Goal: Task Accomplishment & Management: Complete application form

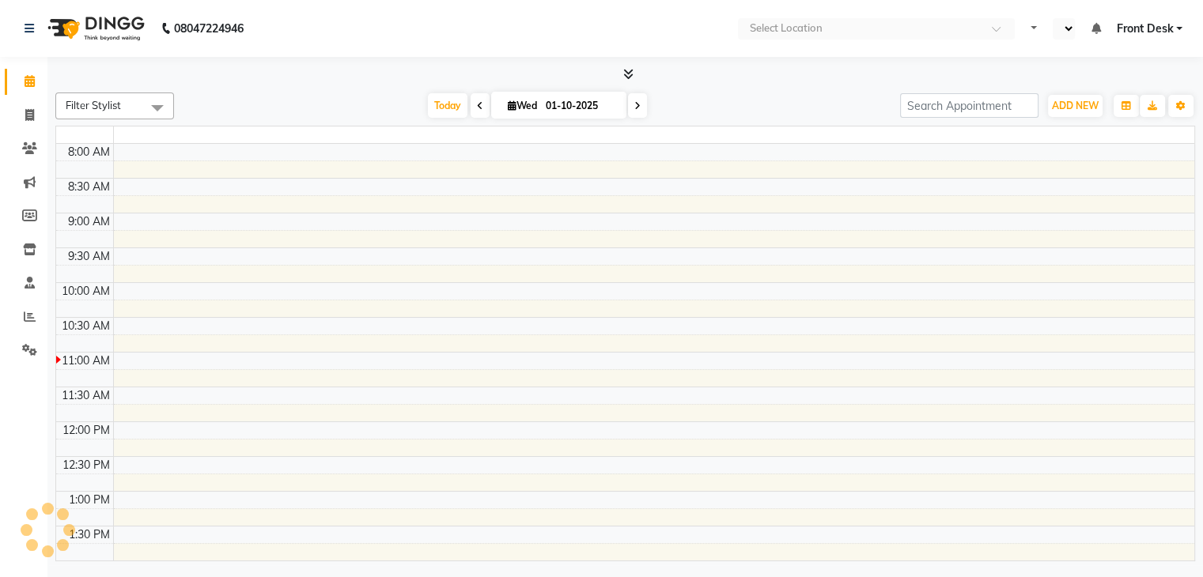
select select "en"
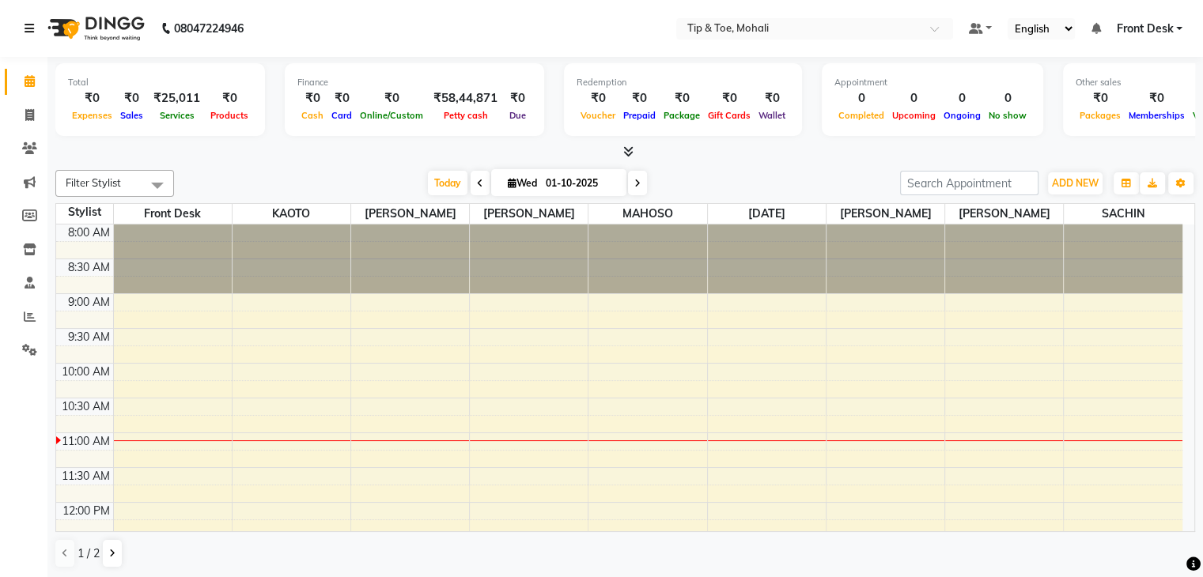
click at [26, 28] on icon at bounding box center [29, 28] width 9 height 11
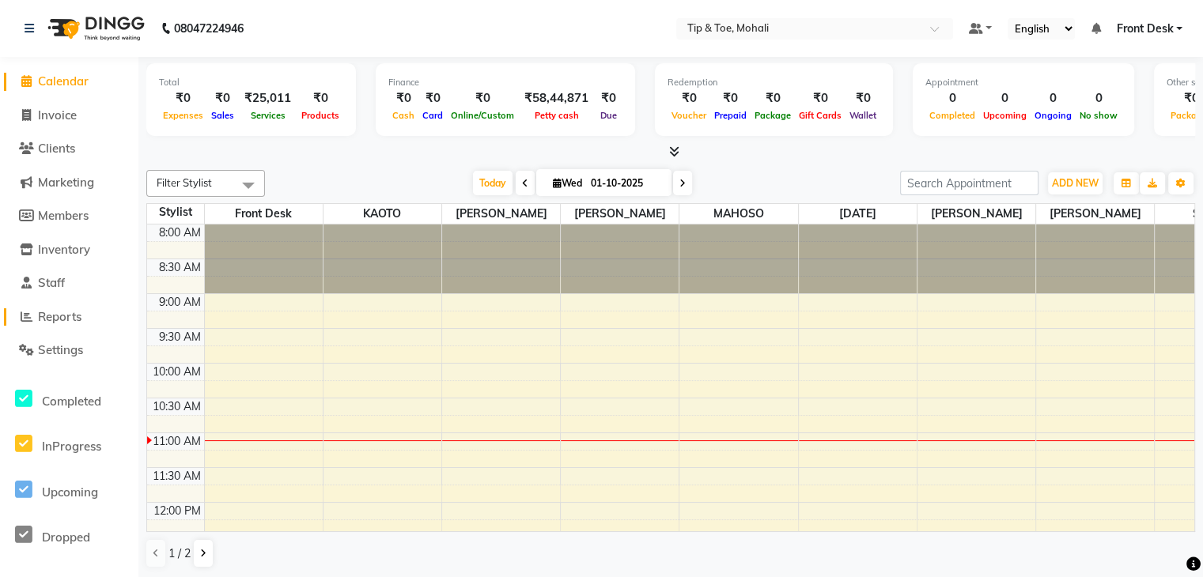
click at [60, 320] on span "Reports" at bounding box center [59, 316] width 43 height 15
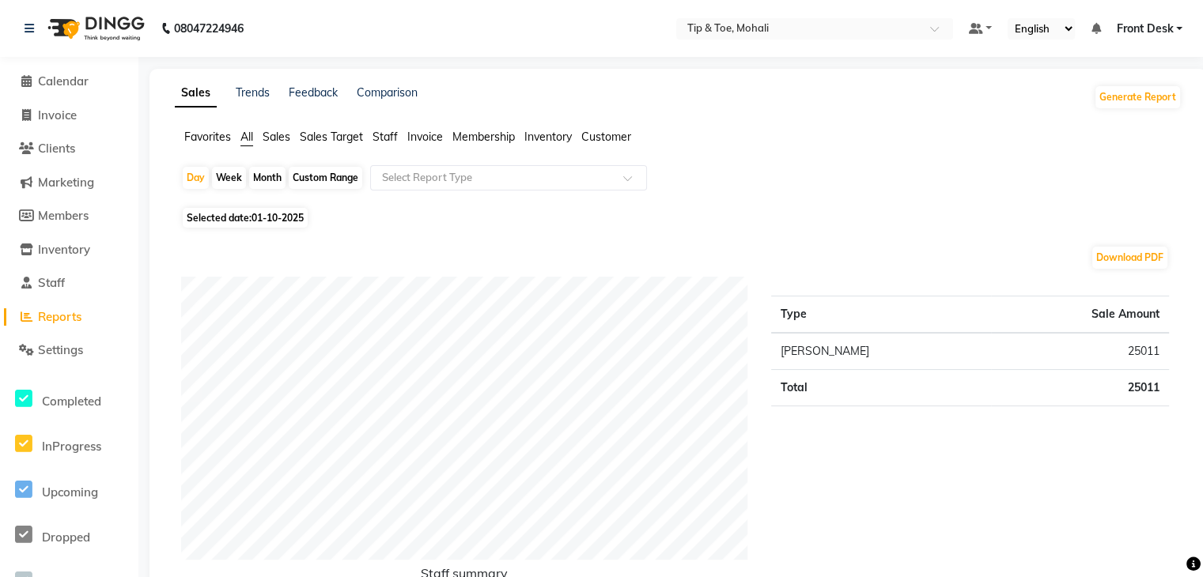
click at [270, 176] on div "Month" at bounding box center [267, 178] width 36 height 22
select select "10"
select select "2025"
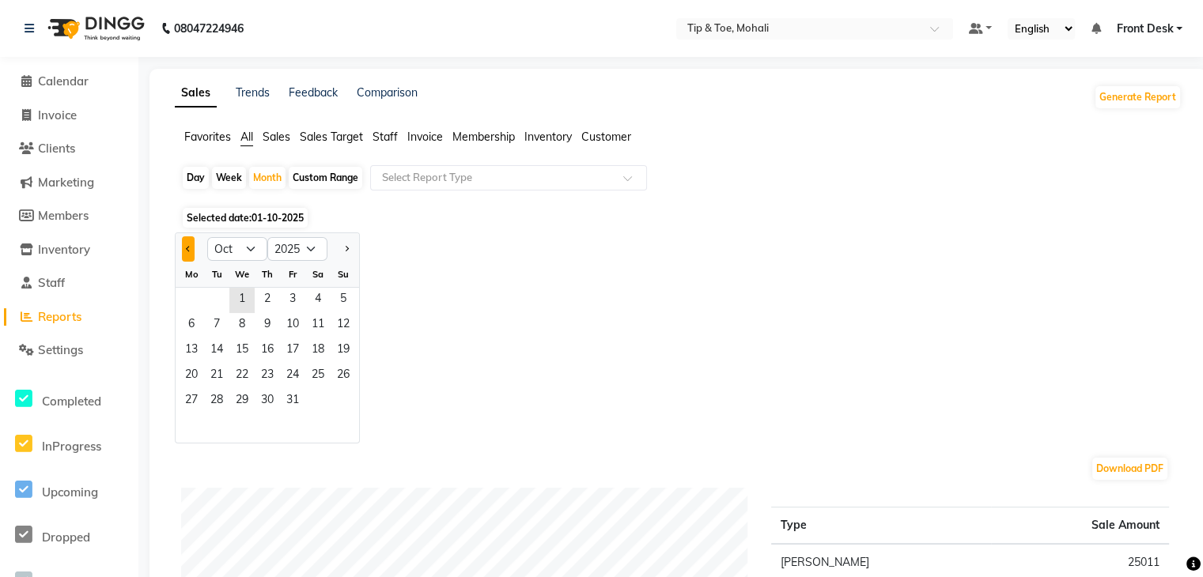
click at [185, 247] on button "Previous month" at bounding box center [188, 248] width 13 height 25
select select "9"
drag, startPoint x: 193, startPoint y: 294, endPoint x: 228, endPoint y: 419, distance: 129.7
click at [228, 419] on ngb-datepicker-month "Mo Tu We Th Fr Sa Su 1 2 3 4 5 6 7 8 9 10 11 12 13 14 15 16 17 18 19 20 21 22 2…" at bounding box center [267, 352] width 183 height 181
click at [412, 368] on div "Jan Feb Mar Apr May Jun [DATE] Aug Sep Oct Nov [DATE] 2016 2017 2018 2019 2020 …" at bounding box center [678, 337] width 1006 height 211
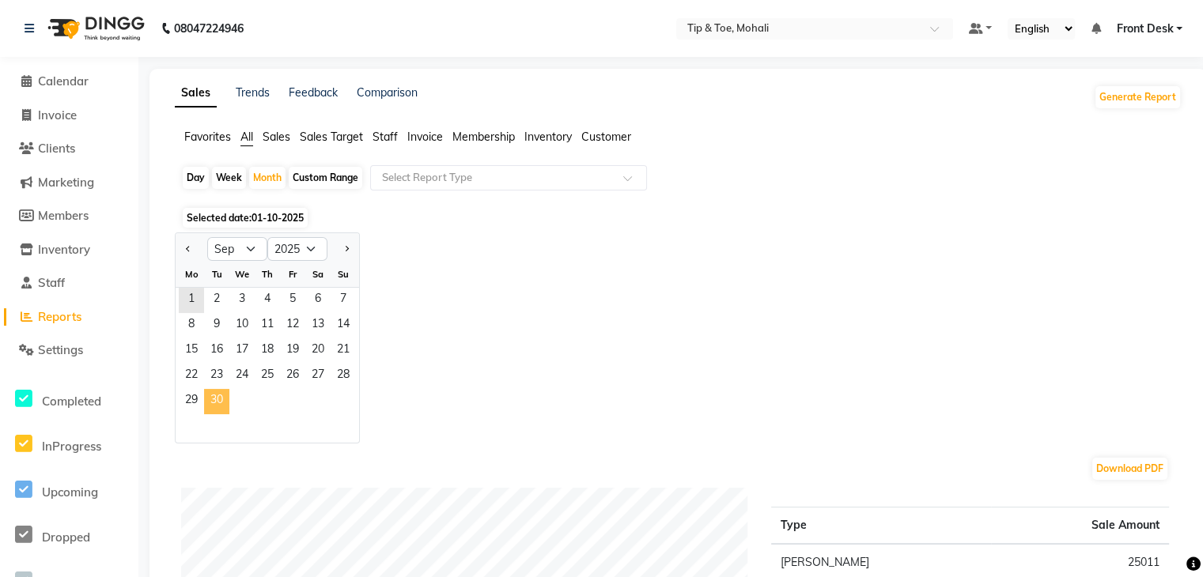
click at [220, 396] on span "30" at bounding box center [216, 401] width 25 height 25
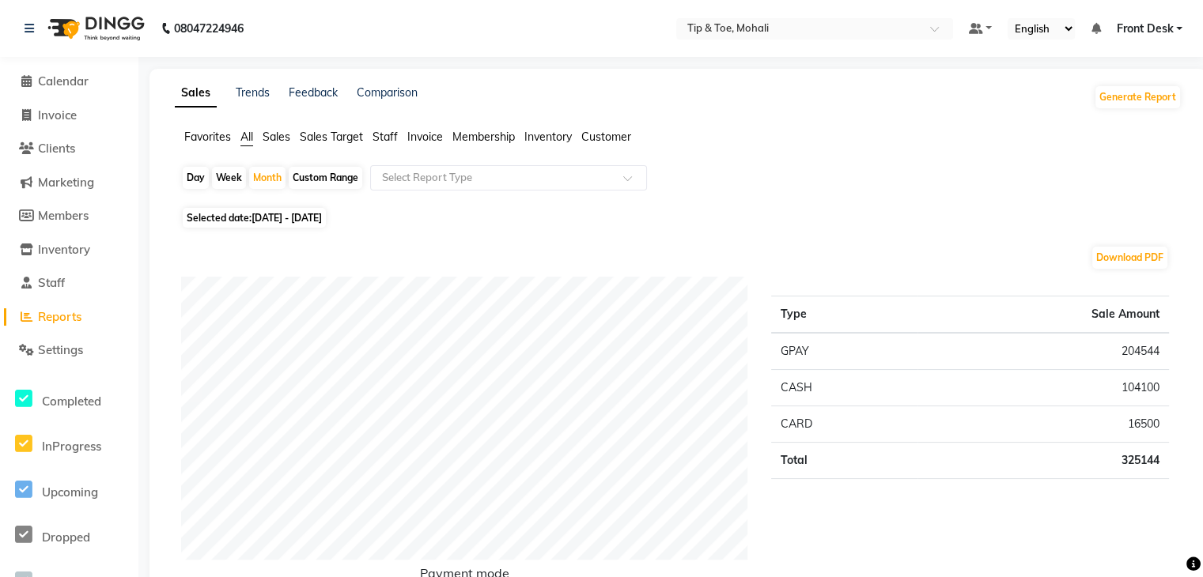
click at [384, 138] on span "Staff" at bounding box center [384, 137] width 25 height 14
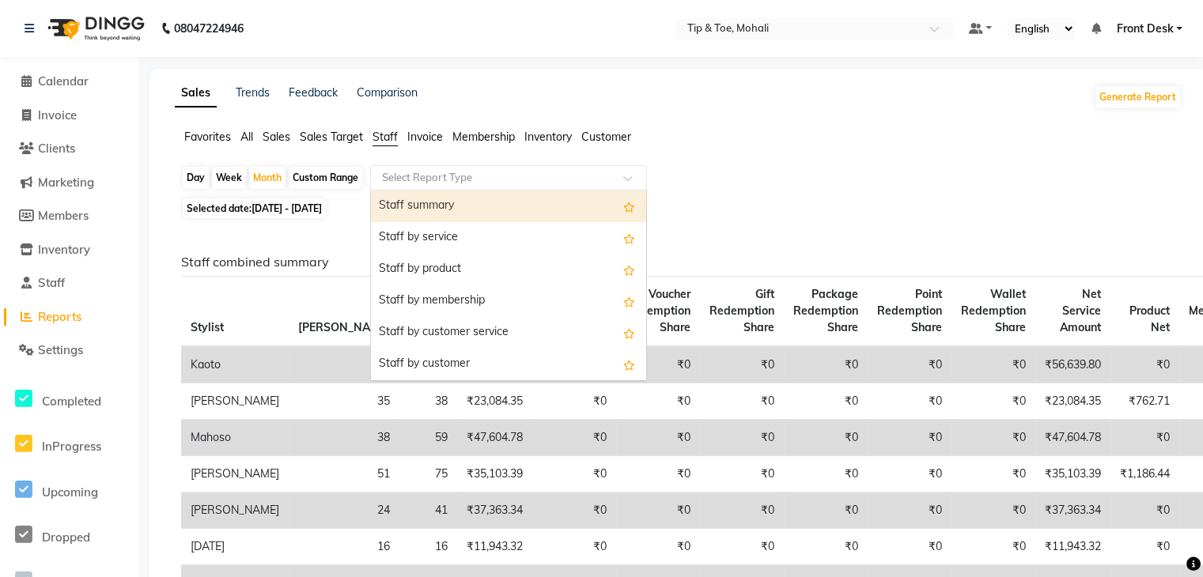
click at [455, 179] on input "text" at bounding box center [493, 178] width 228 height 16
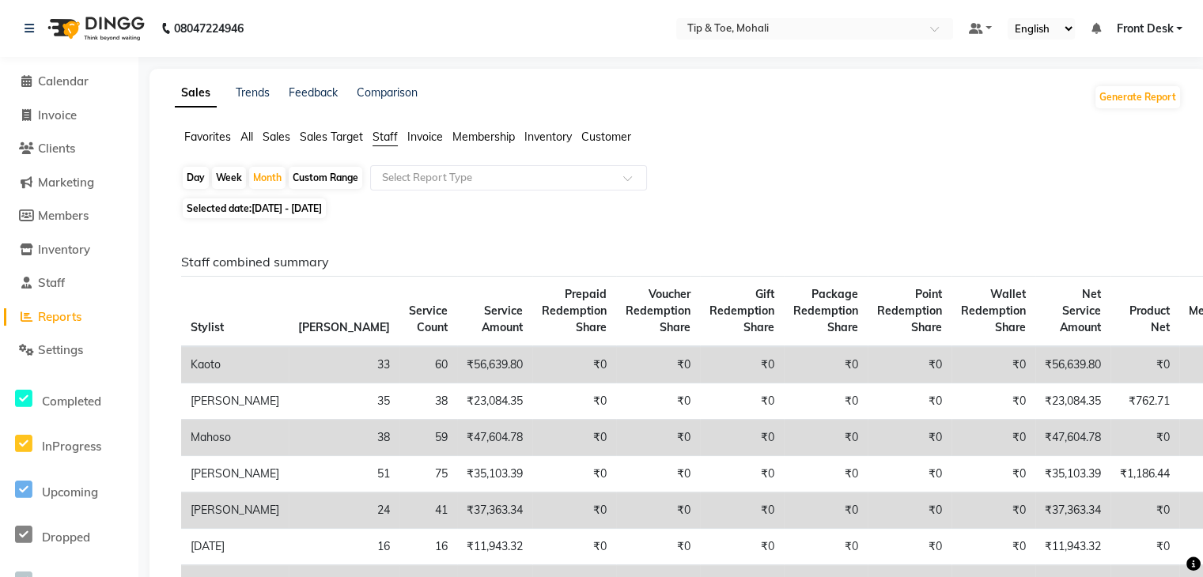
click at [731, 146] on div "Favorites All Sales Sales Target Staff Invoice Membership Inventory Customer" at bounding box center [678, 144] width 1030 height 30
click at [1150, 95] on button "Generate Report" at bounding box center [1137, 97] width 85 height 22
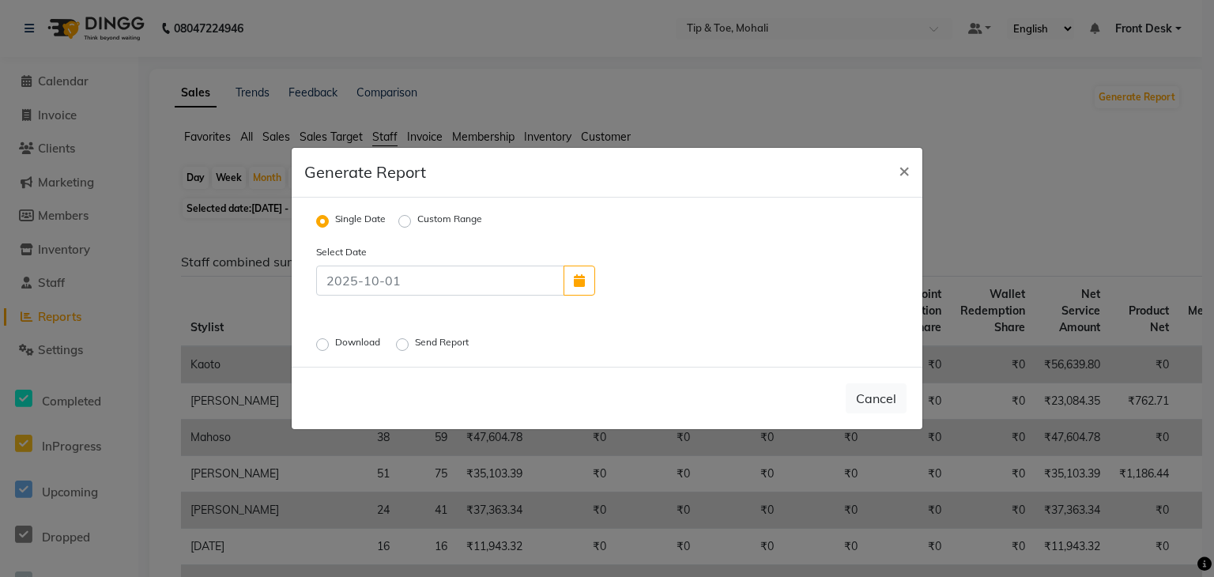
click at [417, 223] on label "Custom Range" at bounding box center [449, 221] width 65 height 19
click at [402, 223] on input "Custom Range" at bounding box center [407, 221] width 11 height 11
radio input "true"
select select "10"
select select "2025"
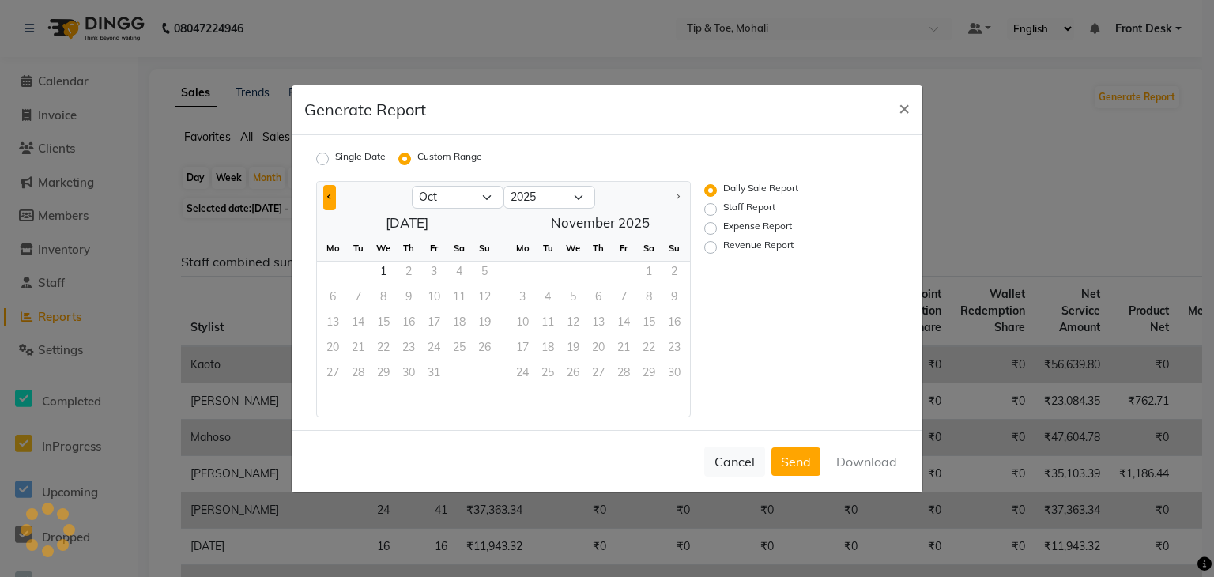
click at [329, 197] on span "Previous month" at bounding box center [330, 197] width 6 height 6
select select "9"
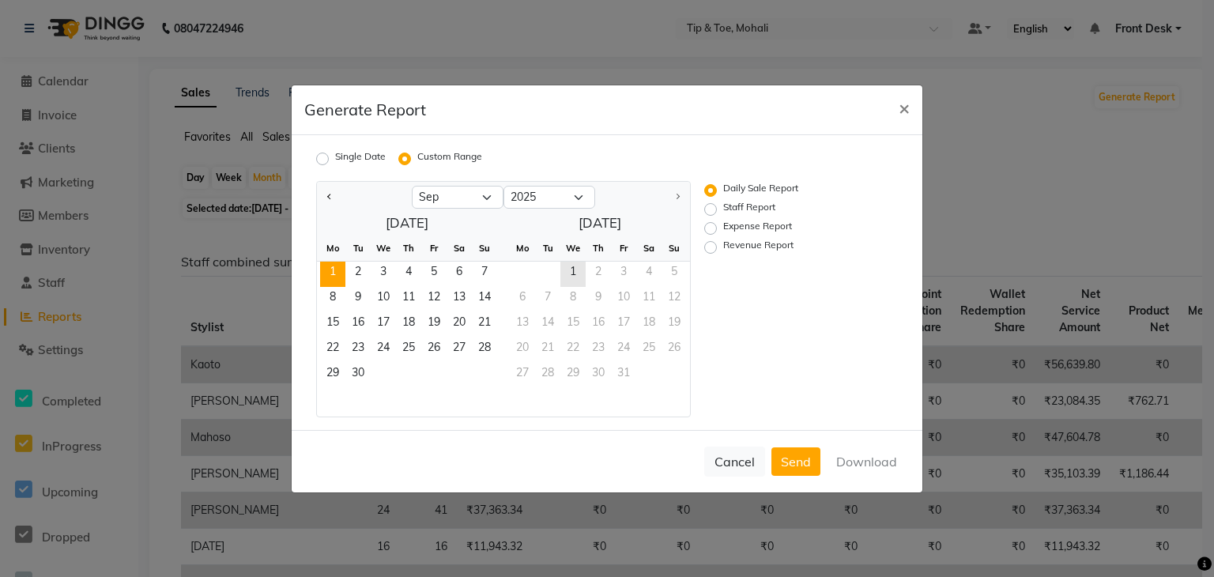
click at [330, 278] on span "1" at bounding box center [332, 274] width 25 height 25
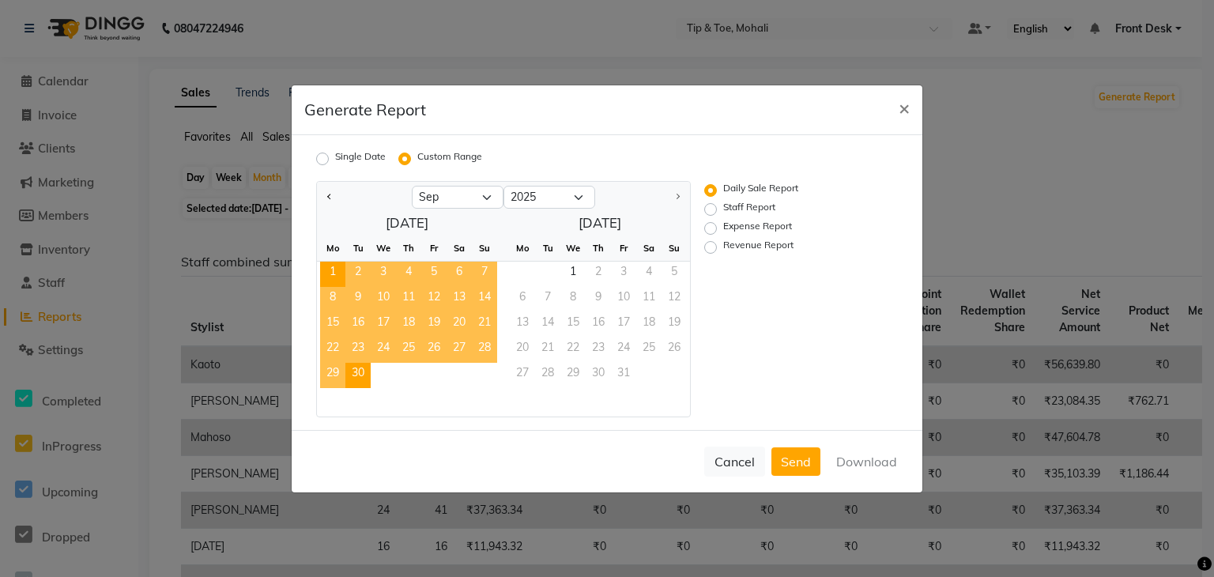
drag, startPoint x: 329, startPoint y: 272, endPoint x: 362, endPoint y: 368, distance: 102.0
click at [362, 368] on ngb-datepicker-month "Mo Tu We Th Fr Sa Su 1 2 3 4 5 6 7 8 9 10 11 12 13 14 15 16 17 18 19 20 21 22 2…" at bounding box center [407, 326] width 180 height 181
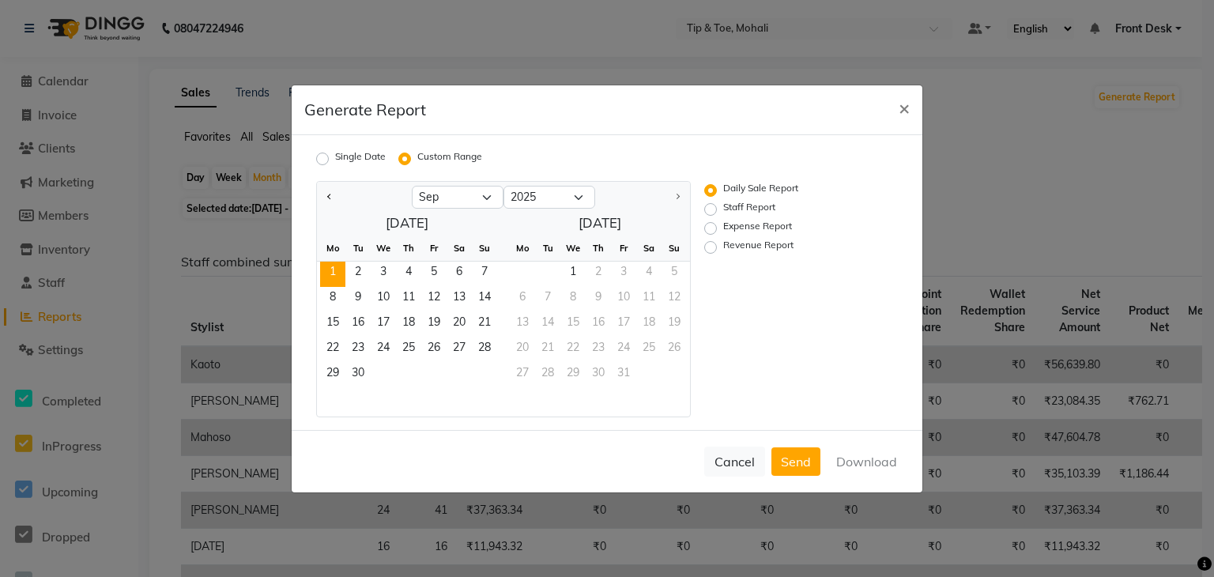
click at [414, 378] on div "29 30" at bounding box center [407, 375] width 180 height 25
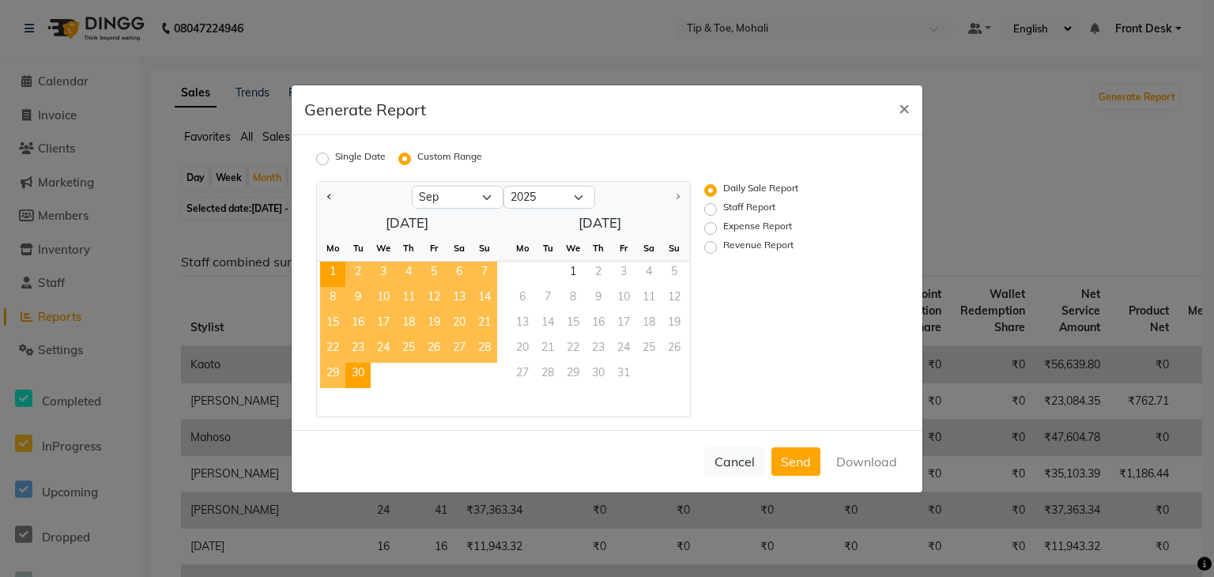
click at [361, 377] on span "30" at bounding box center [357, 375] width 25 height 25
click at [859, 456] on button "Download" at bounding box center [867, 461] width 80 height 28
click at [904, 110] on span "×" at bounding box center [904, 108] width 11 height 24
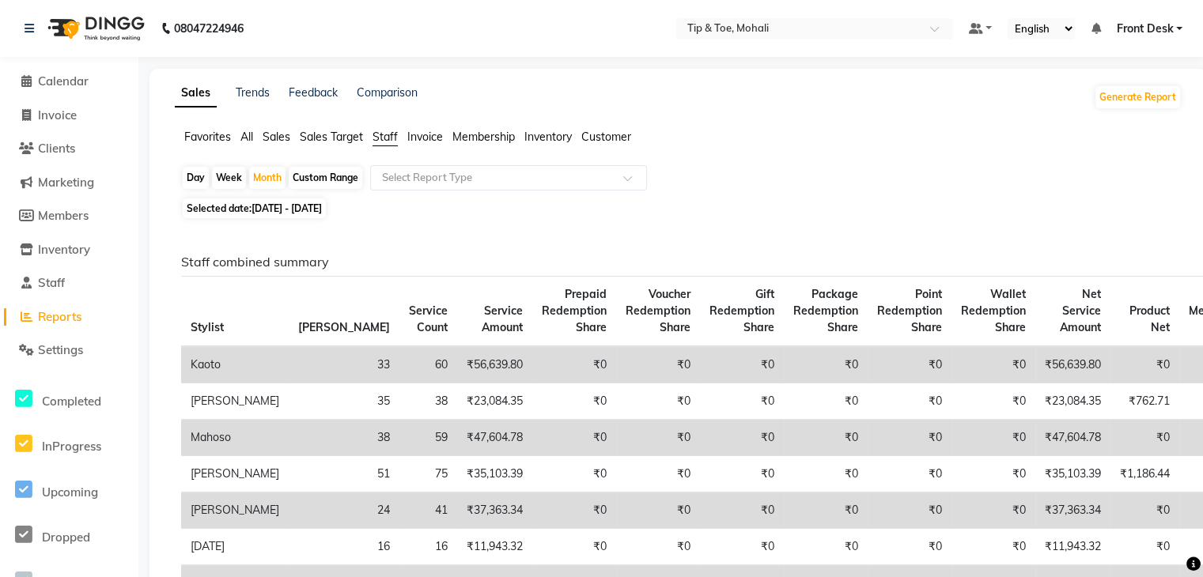
click at [315, 137] on span "Sales Target" at bounding box center [331, 137] width 63 height 14
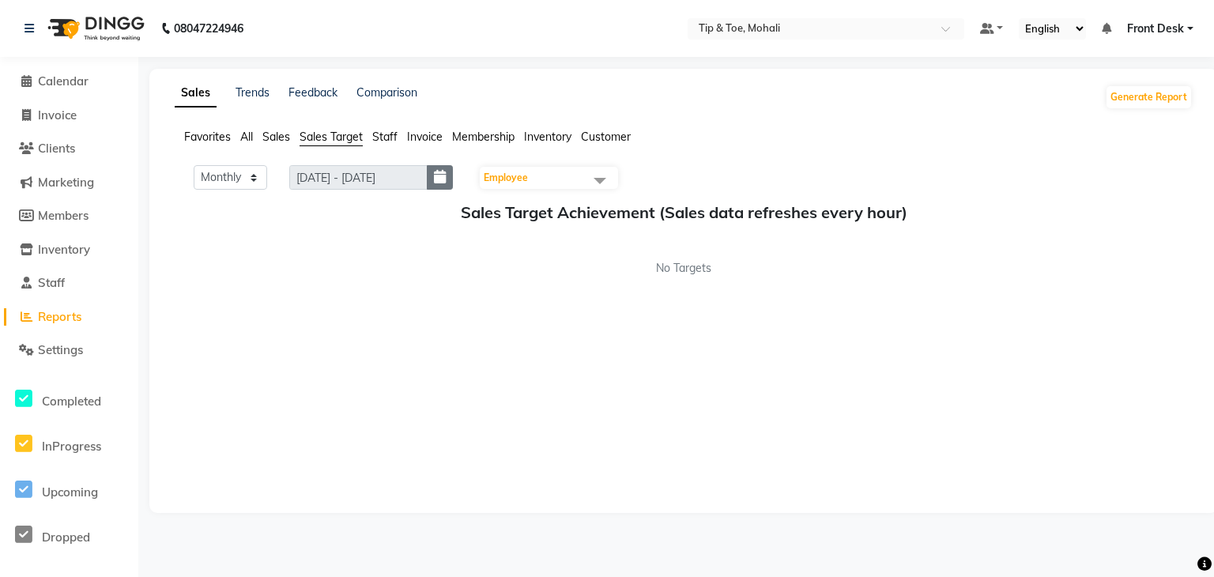
click at [446, 177] on icon "button" at bounding box center [440, 177] width 12 height 1
select select "10"
select select "2025"
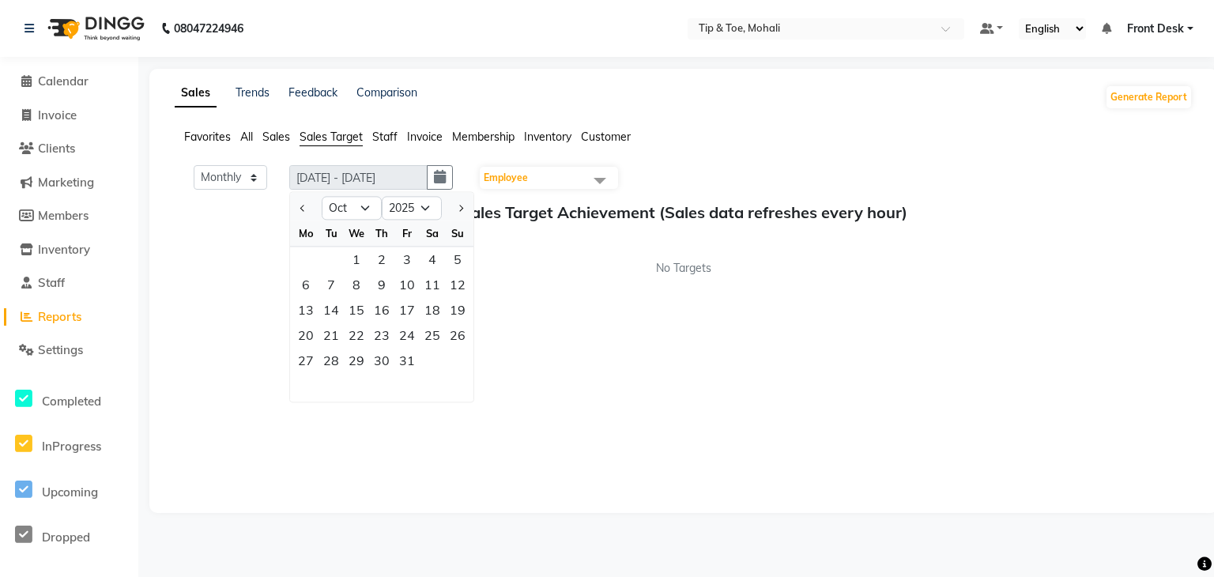
click at [279, 143] on span "Sales" at bounding box center [276, 137] width 28 height 14
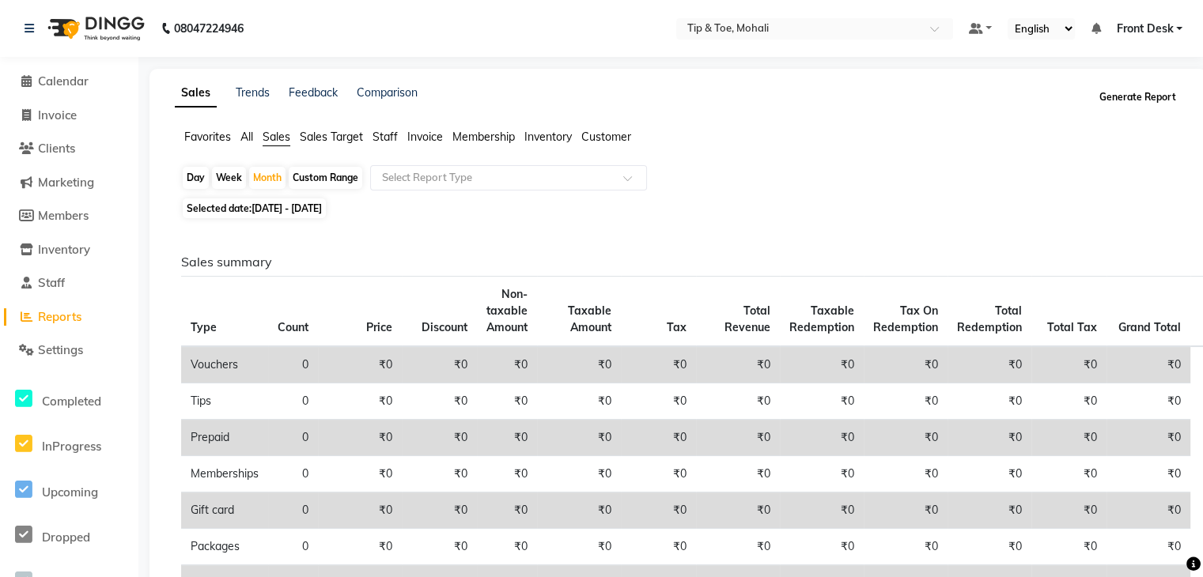
click at [1149, 99] on button "Generate Report" at bounding box center [1137, 97] width 85 height 22
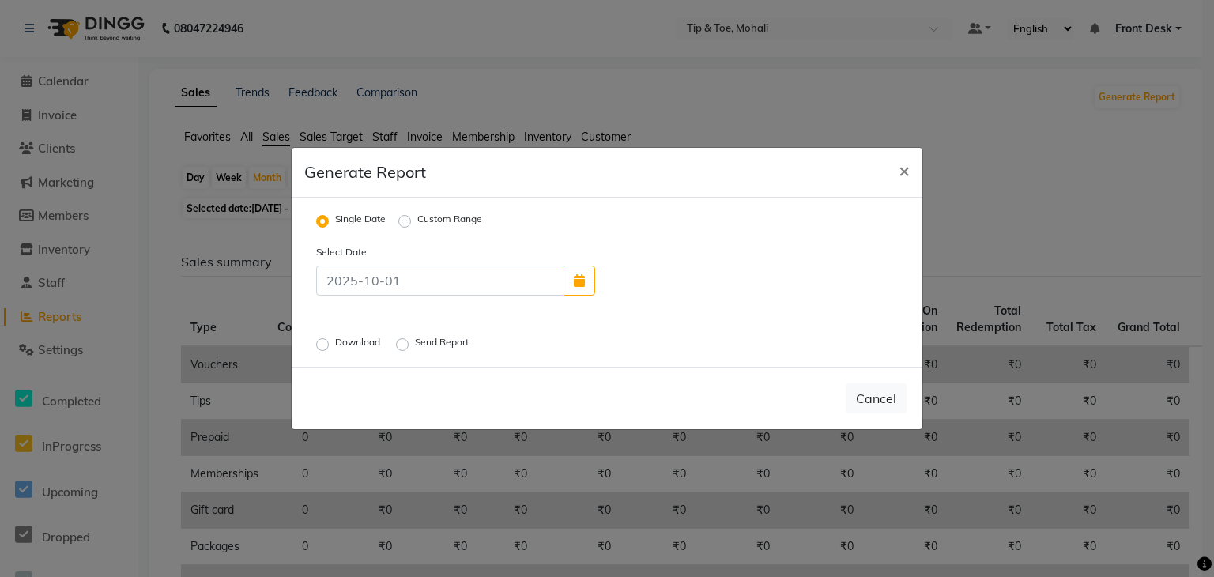
click at [417, 222] on label "Custom Range" at bounding box center [449, 221] width 65 height 19
click at [405, 222] on input "Custom Range" at bounding box center [407, 221] width 11 height 11
radio input "true"
select select "10"
select select "2025"
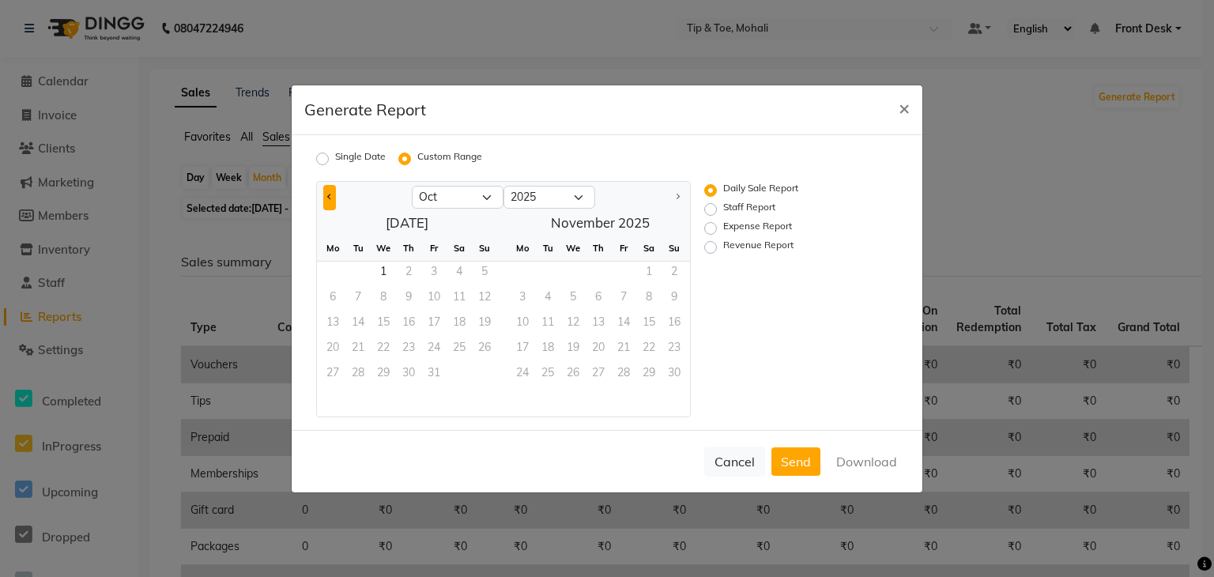
click at [323, 197] on button "Previous month" at bounding box center [329, 197] width 13 height 25
select select "9"
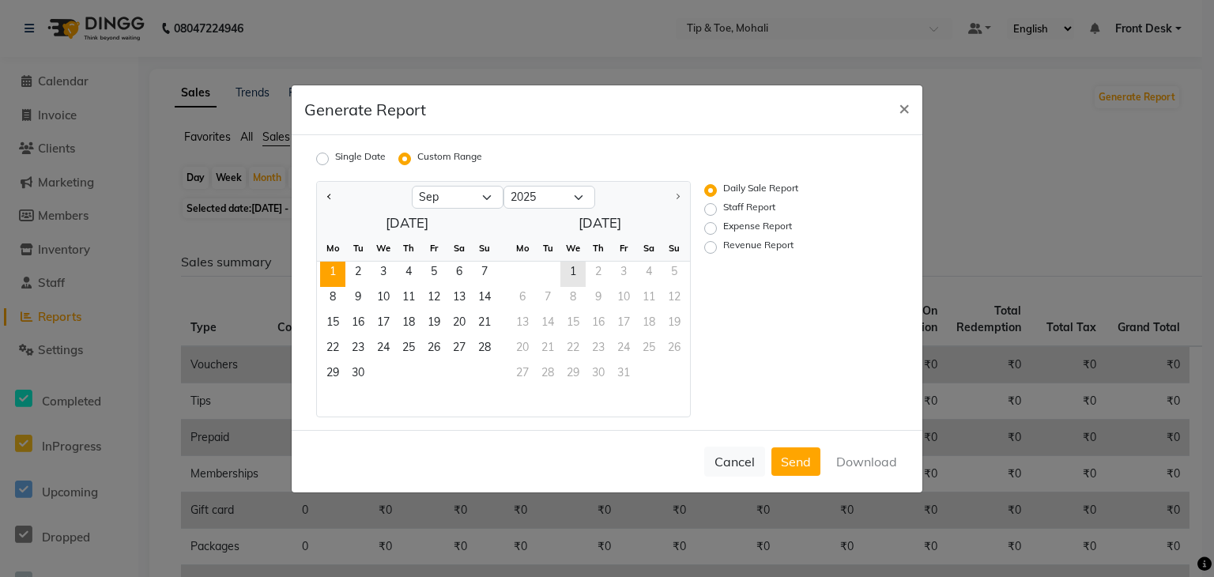
click at [323, 272] on span "1" at bounding box center [332, 274] width 25 height 25
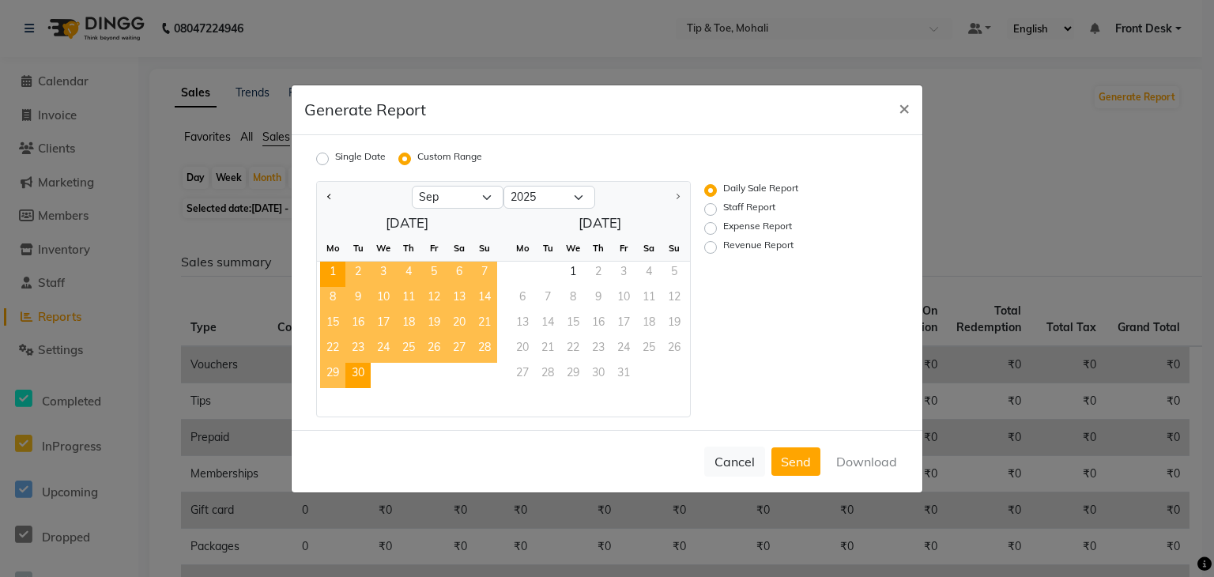
click at [357, 372] on span "30" at bounding box center [357, 375] width 25 height 25
click at [895, 462] on button "Download" at bounding box center [867, 461] width 80 height 28
click at [736, 456] on button "Cancel" at bounding box center [734, 462] width 61 height 30
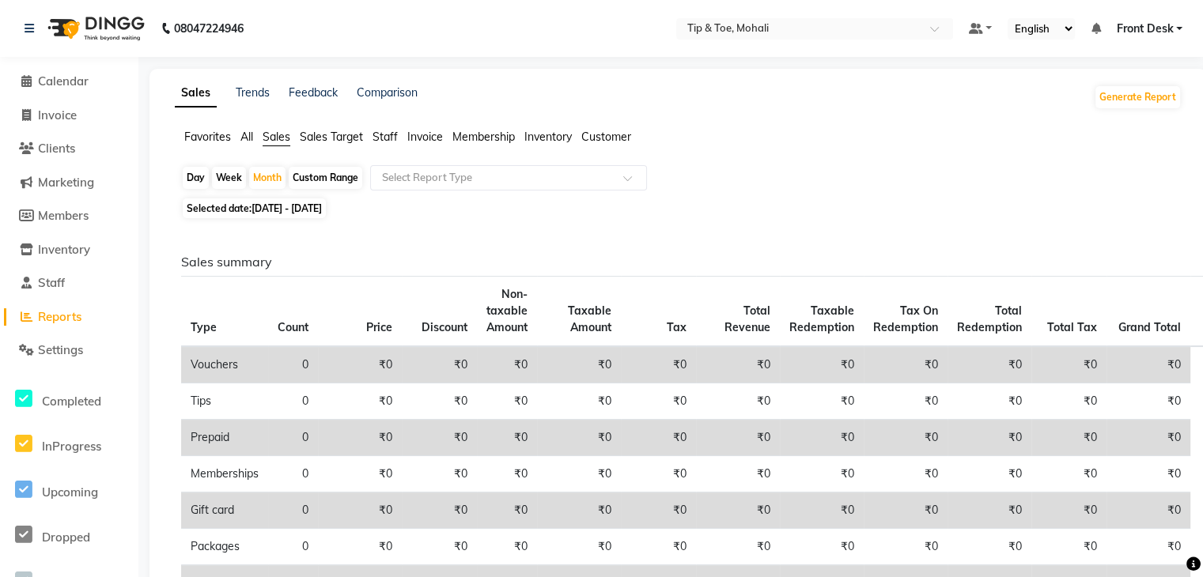
click at [381, 140] on span "Staff" at bounding box center [384, 137] width 25 height 14
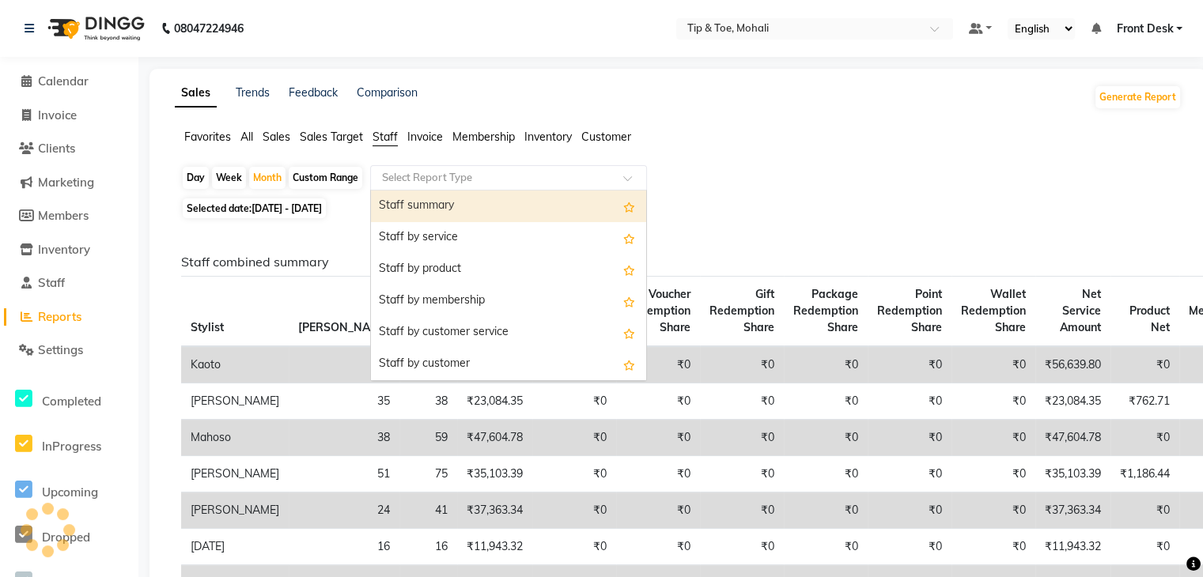
click at [466, 183] on input "text" at bounding box center [493, 178] width 228 height 16
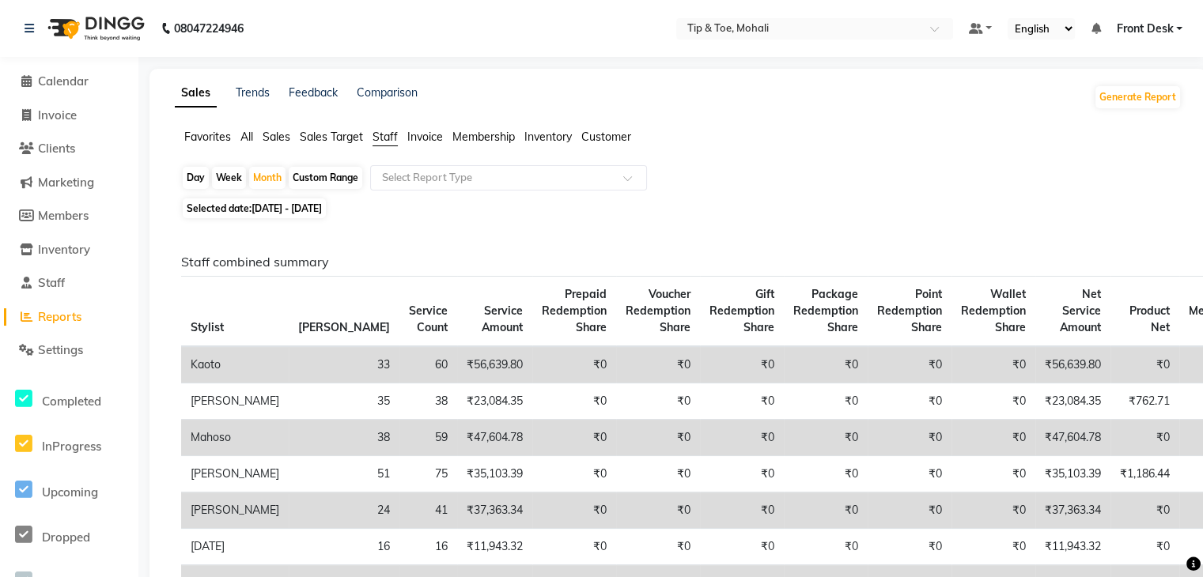
click at [791, 153] on div "Favorites All Sales Sales Target Staff Invoice Membership Inventory Customer" at bounding box center [678, 144] width 1030 height 30
click at [1127, 93] on button "Generate Report" at bounding box center [1137, 97] width 85 height 22
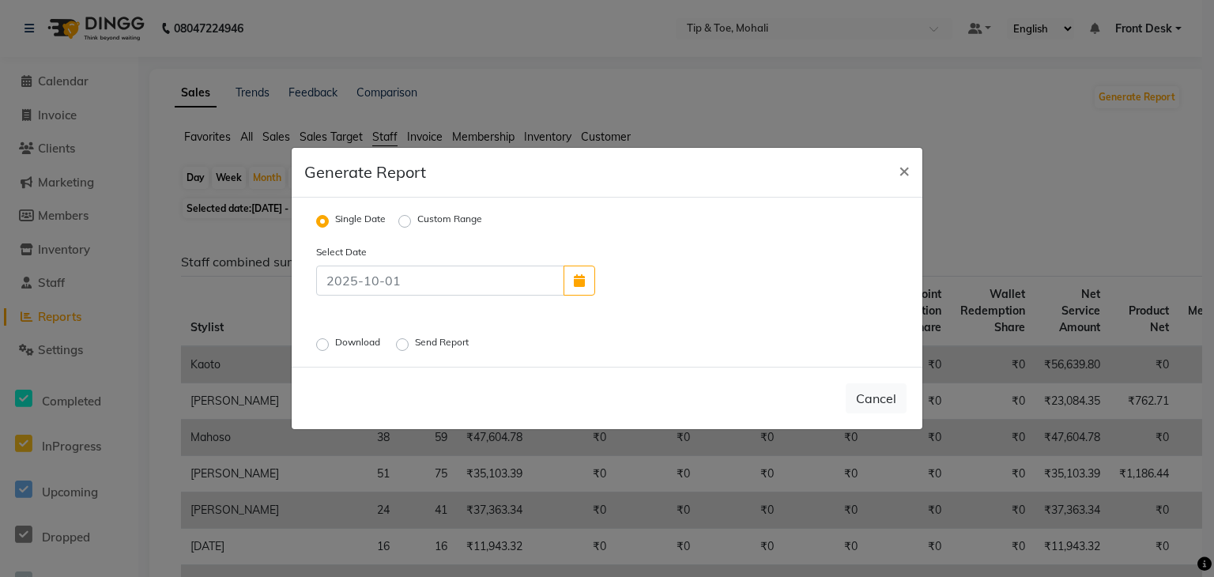
click at [417, 224] on label "Custom Range" at bounding box center [449, 221] width 65 height 19
click at [404, 224] on input "Custom Range" at bounding box center [407, 221] width 11 height 11
radio input "true"
select select "10"
select select "2025"
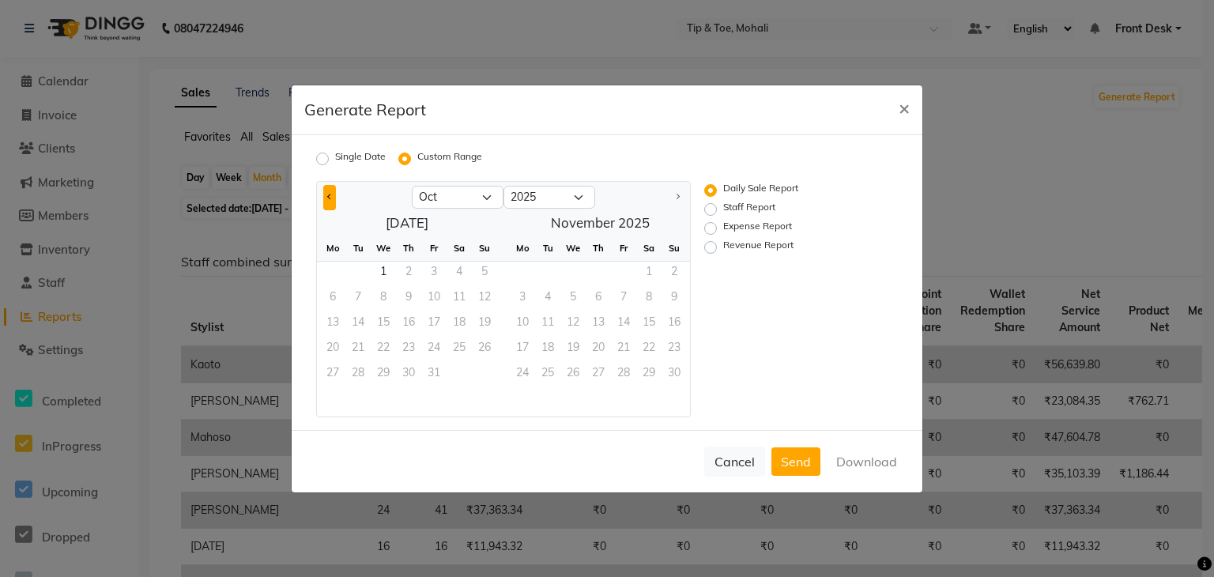
click at [325, 200] on button "Previous month" at bounding box center [329, 197] width 13 height 25
select select "9"
click at [723, 210] on label "Staff Report" at bounding box center [749, 209] width 52 height 19
click at [710, 210] on input "Staff Report" at bounding box center [713, 208] width 11 height 11
radio input "true"
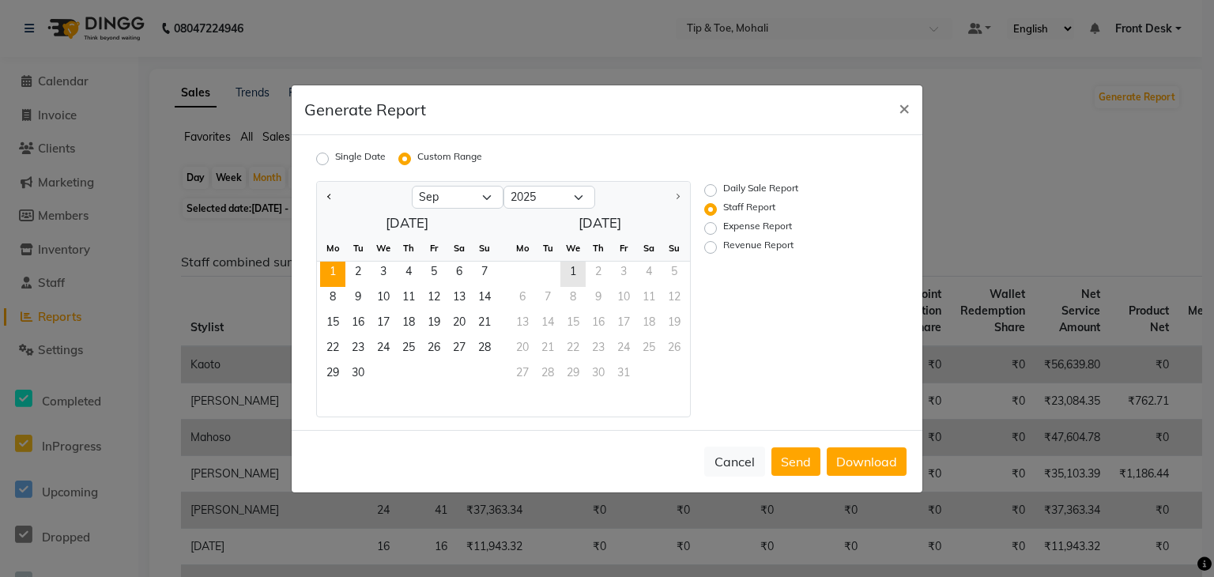
click at [336, 269] on span "1" at bounding box center [332, 274] width 25 height 25
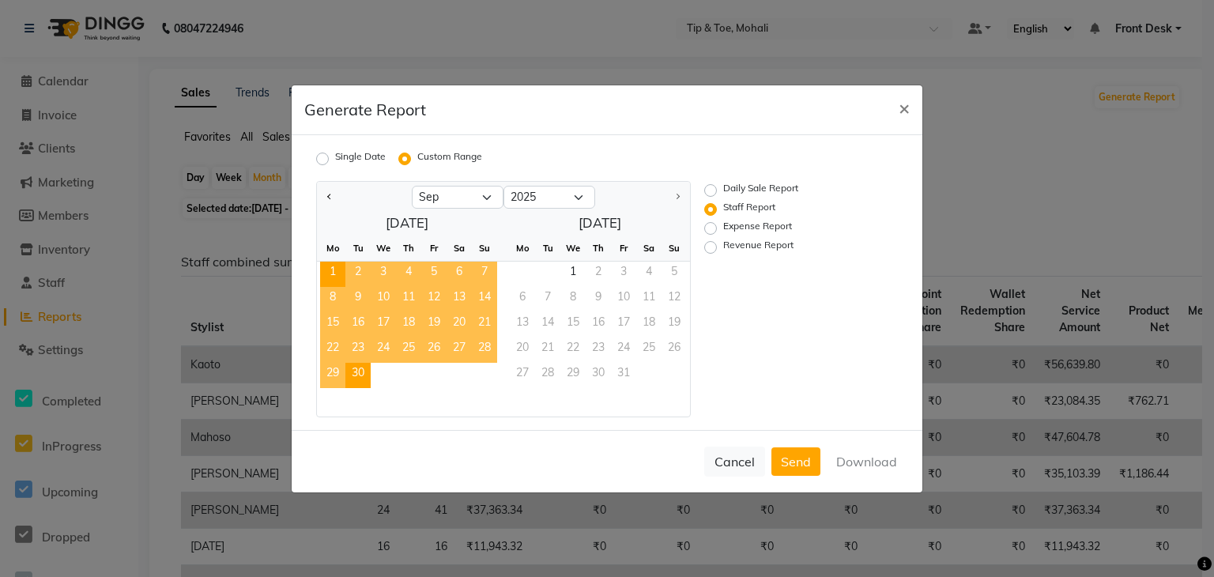
click at [362, 376] on span "30" at bounding box center [357, 375] width 25 height 25
click at [864, 468] on button "Download" at bounding box center [867, 461] width 80 height 28
click at [903, 104] on span "×" at bounding box center [904, 108] width 11 height 24
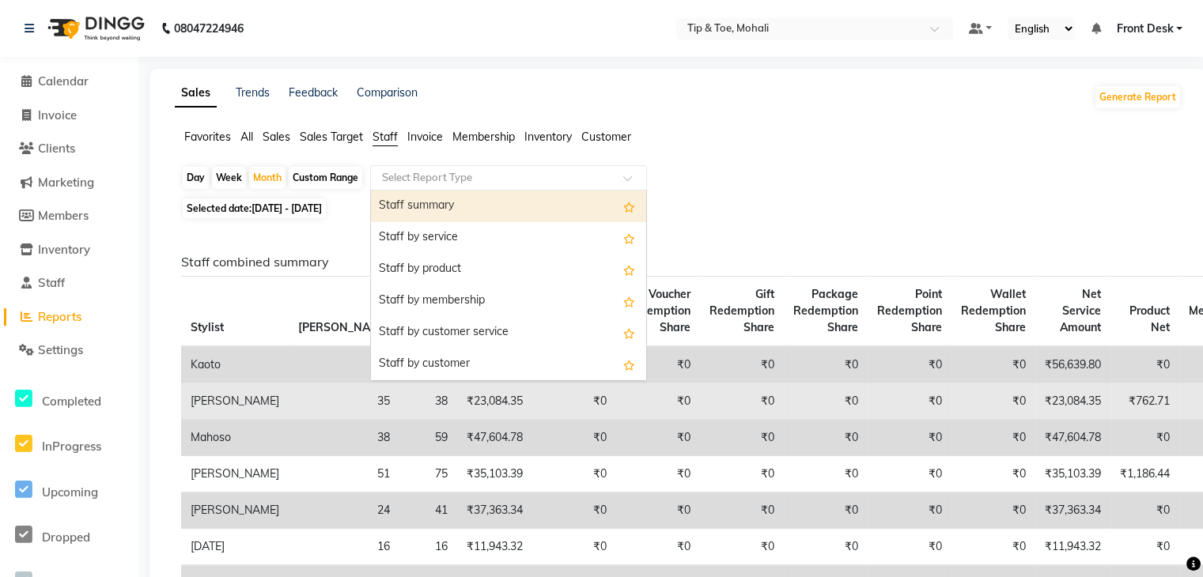
drag, startPoint x: 417, startPoint y: 171, endPoint x: 435, endPoint y: 385, distance: 215.0
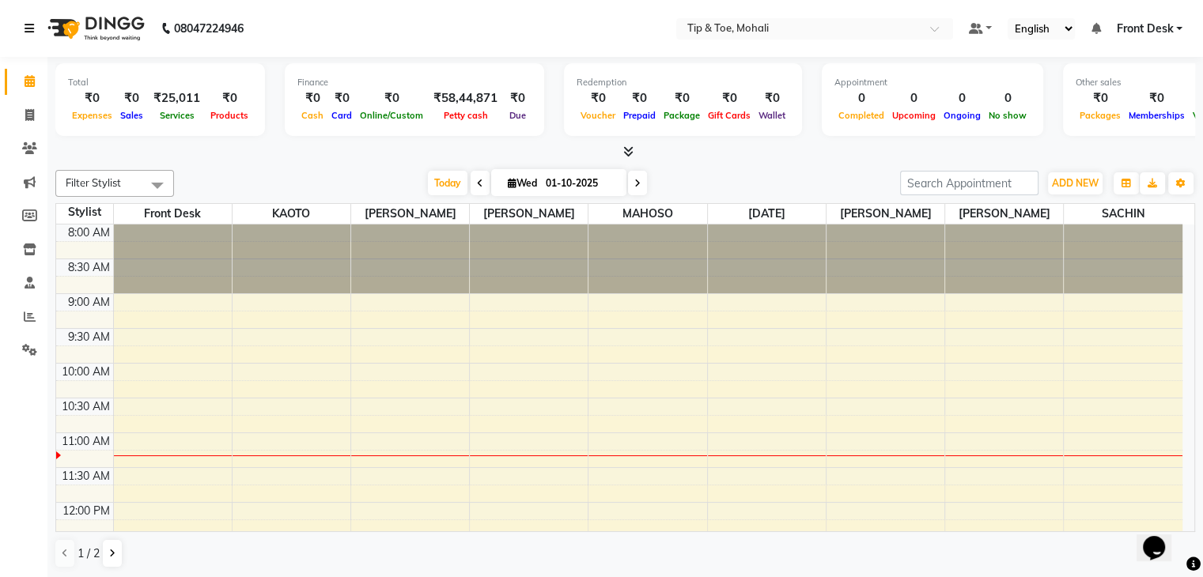
click at [29, 26] on icon at bounding box center [29, 28] width 9 height 11
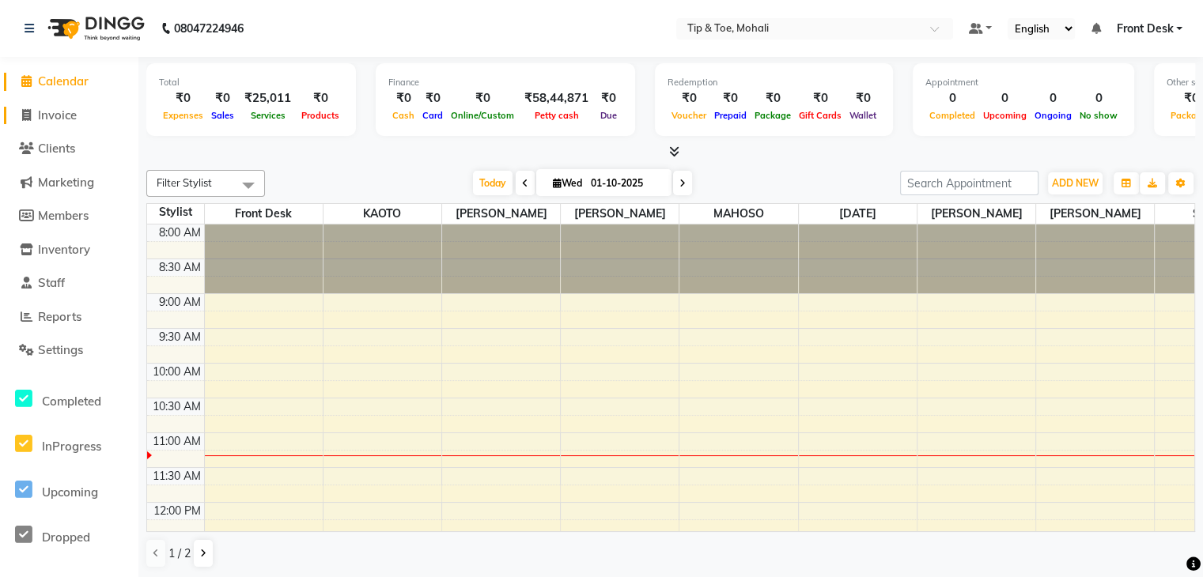
click at [48, 118] on span "Invoice" at bounding box center [57, 115] width 39 height 15
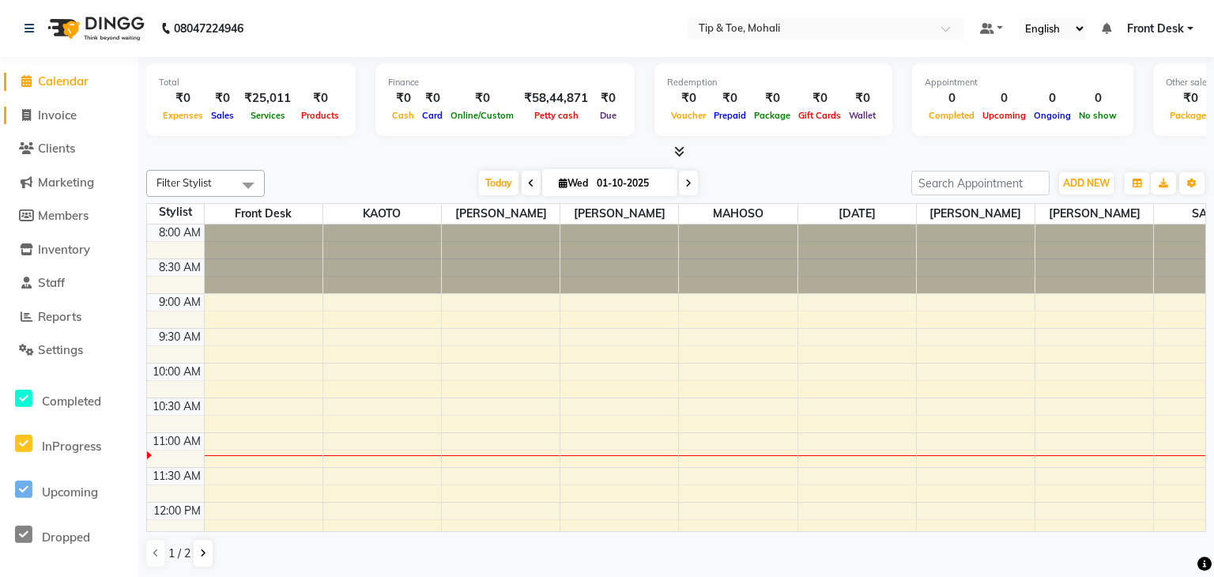
select select "5835"
select select "service"
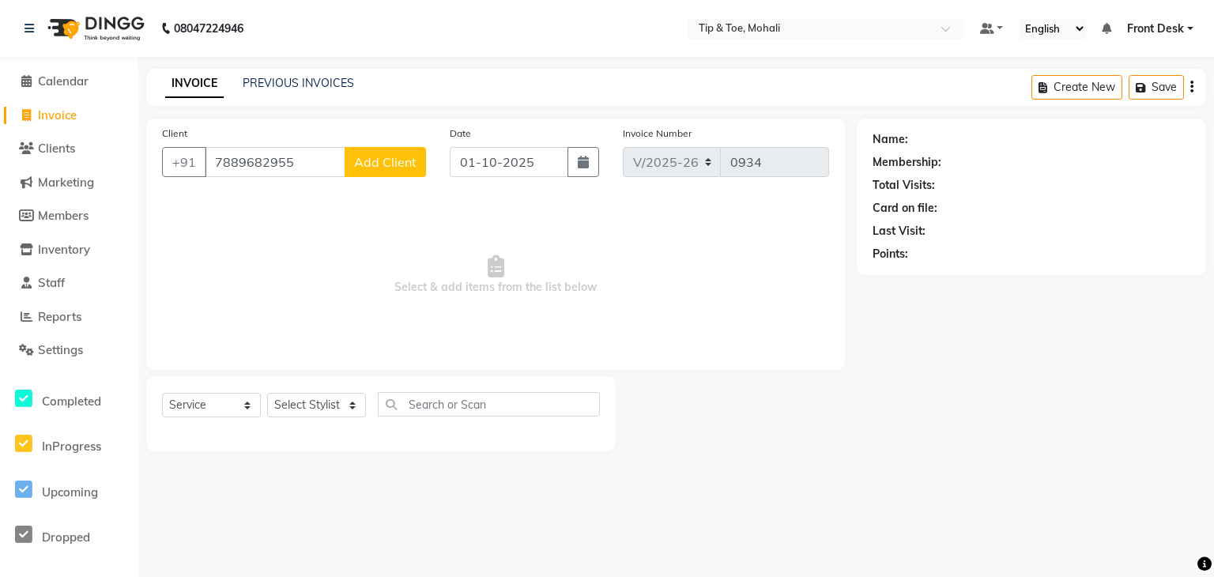
type input "7889682955"
click at [368, 171] on button "Add Client" at bounding box center [385, 162] width 81 height 30
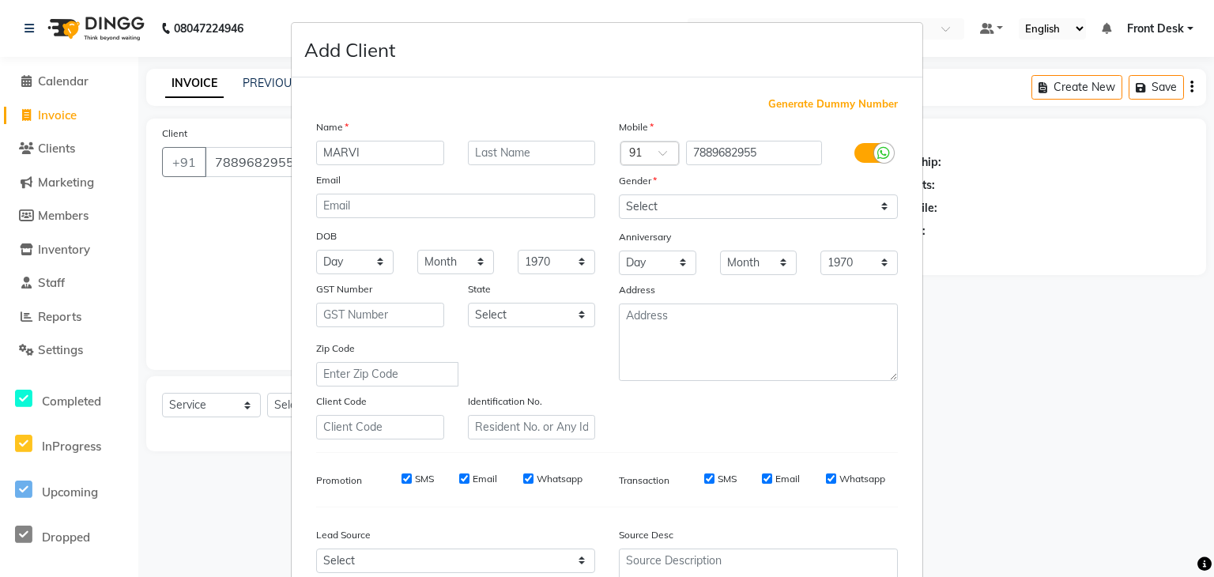
type input "MARVI"
click at [667, 212] on select "Select Male Female Other Prefer Not To Say" at bounding box center [758, 206] width 279 height 25
select select "female"
click at [619, 195] on select "Select Male Female Other Prefer Not To Say" at bounding box center [758, 206] width 279 height 25
drag, startPoint x: 459, startPoint y: 484, endPoint x: 399, endPoint y: 485, distance: 59.3
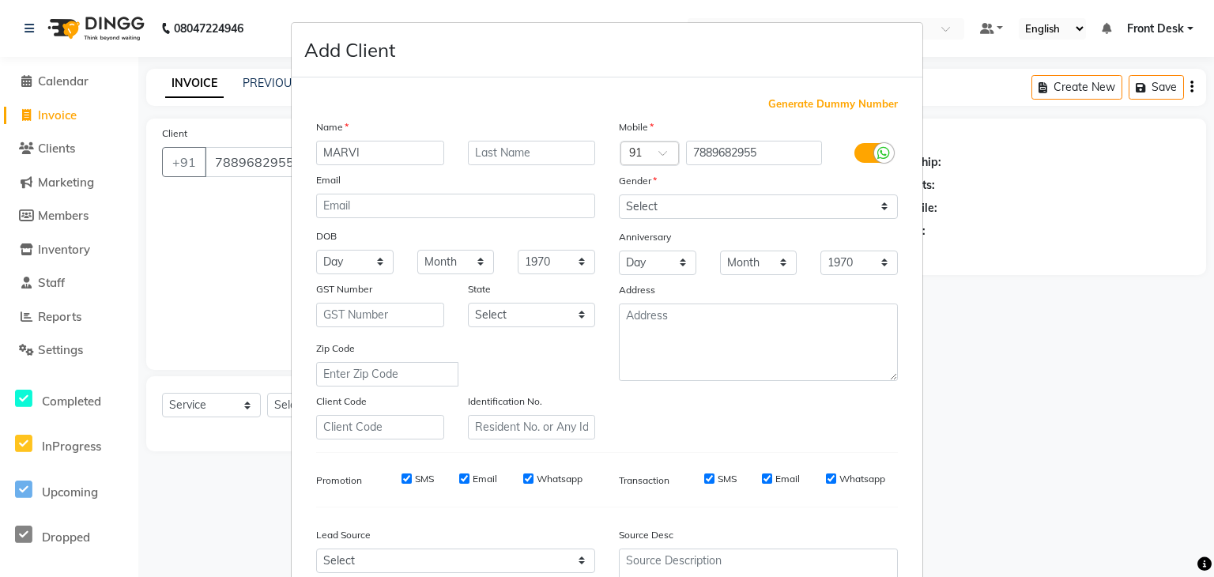
click at [399, 485] on div "SMS Email Whatsapp" at bounding box center [481, 479] width 228 height 14
click at [402, 484] on input "SMS" at bounding box center [407, 479] width 10 height 10
checkbox input "false"
click at [705, 484] on input "SMS" at bounding box center [709, 479] width 10 height 10
checkbox input "false"
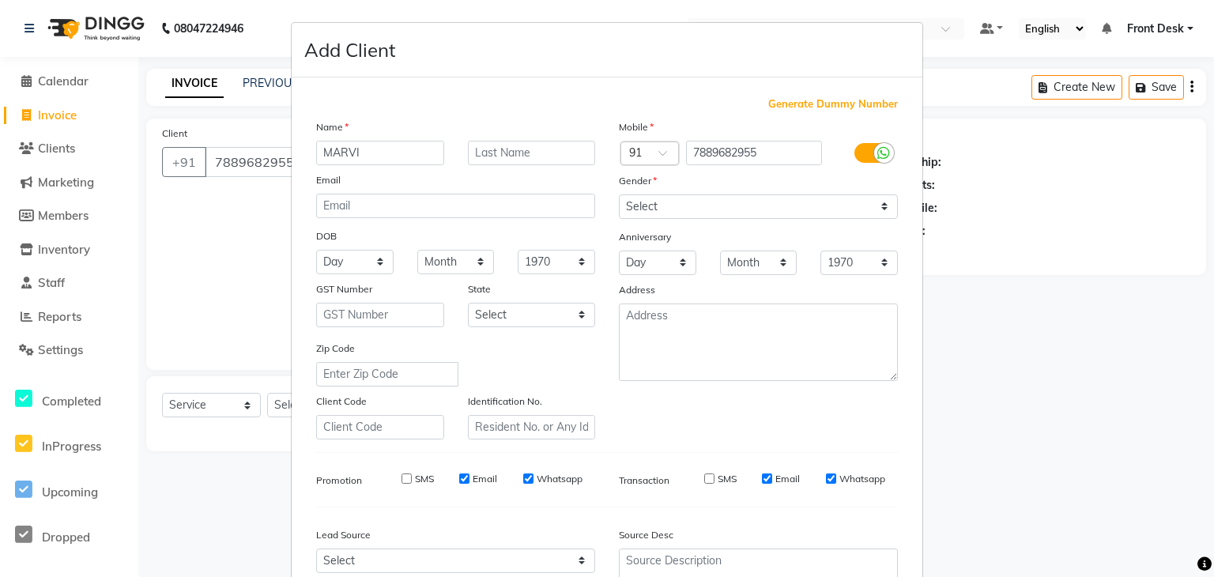
click at [466, 484] on div "Email" at bounding box center [478, 479] width 38 height 14
click at [459, 484] on input "Email" at bounding box center [464, 479] width 10 height 10
checkbox input "false"
click at [762, 484] on input "Email" at bounding box center [767, 479] width 10 height 10
checkbox input "false"
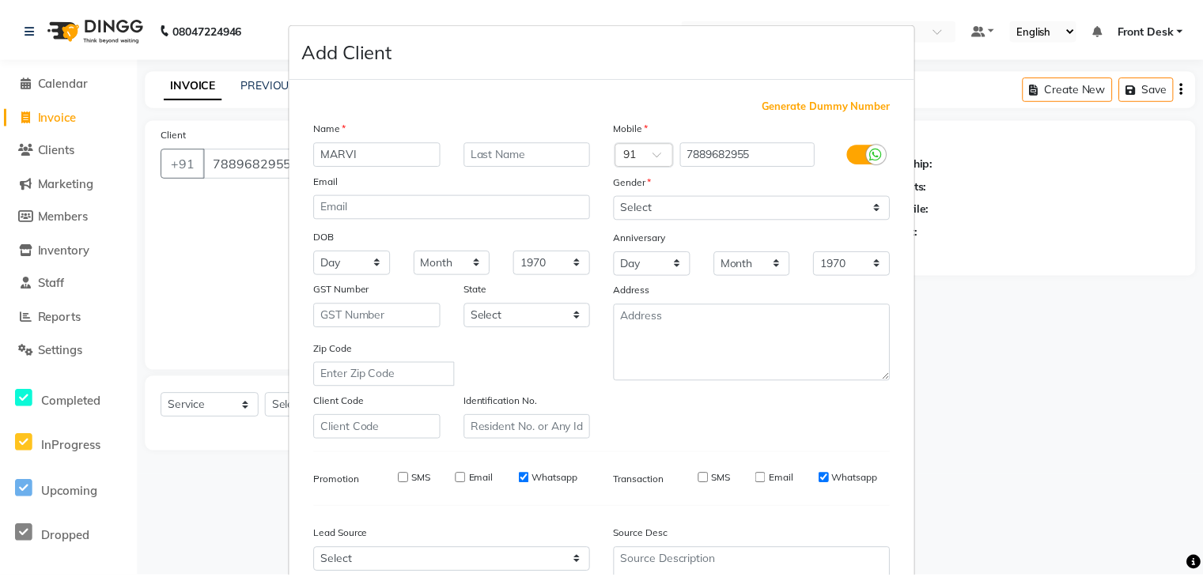
scroll to position [160, 0]
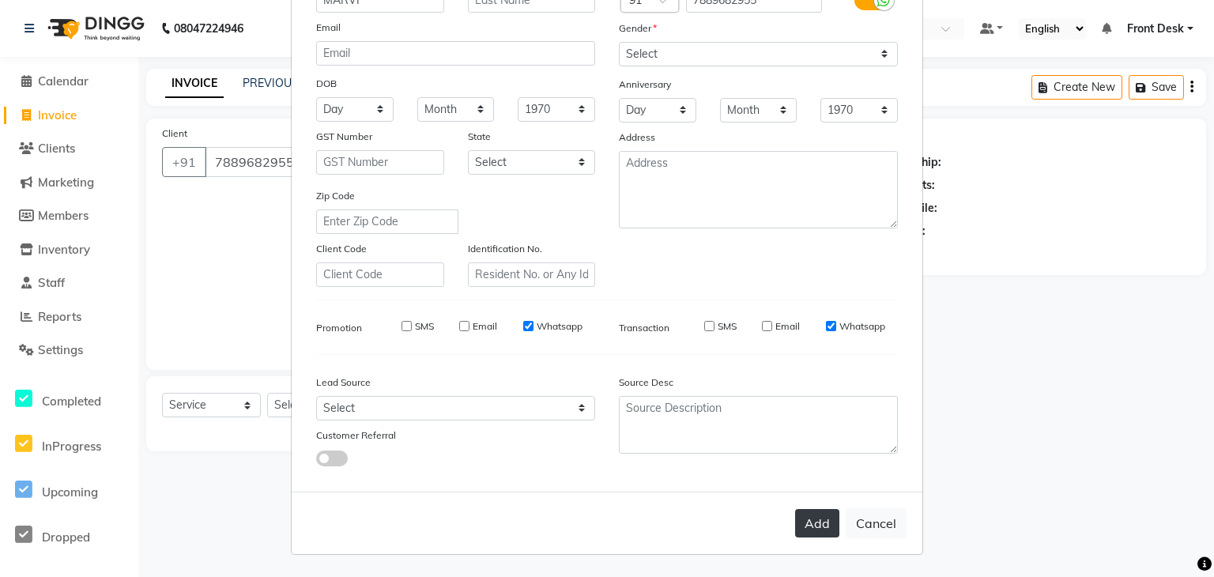
click at [814, 527] on button "Add" at bounding box center [817, 523] width 44 height 28
select select
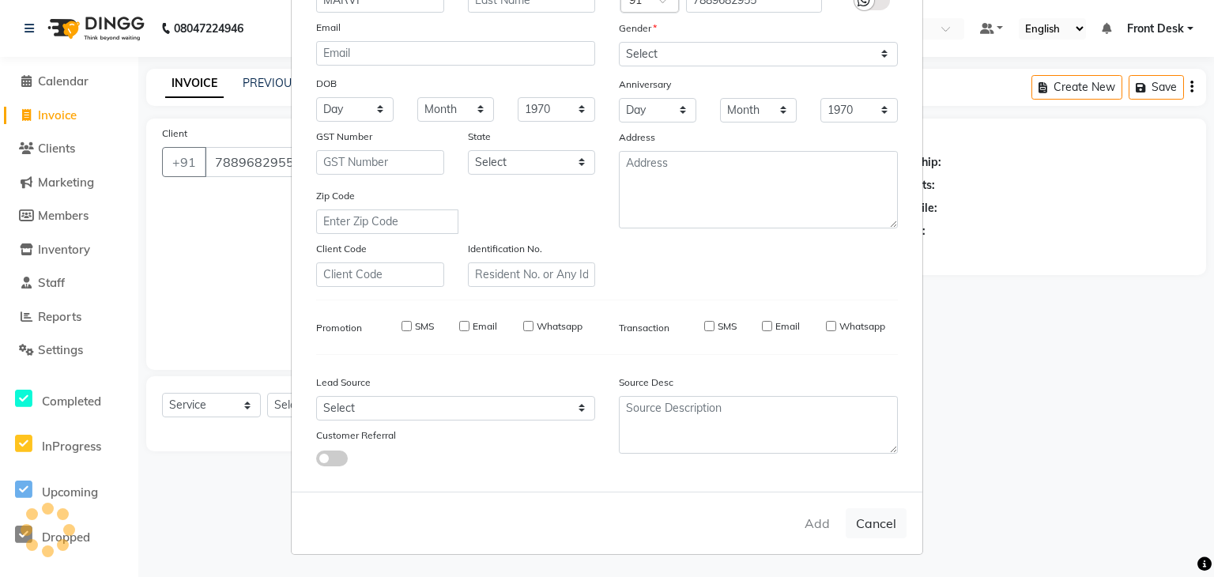
select select
checkbox input "false"
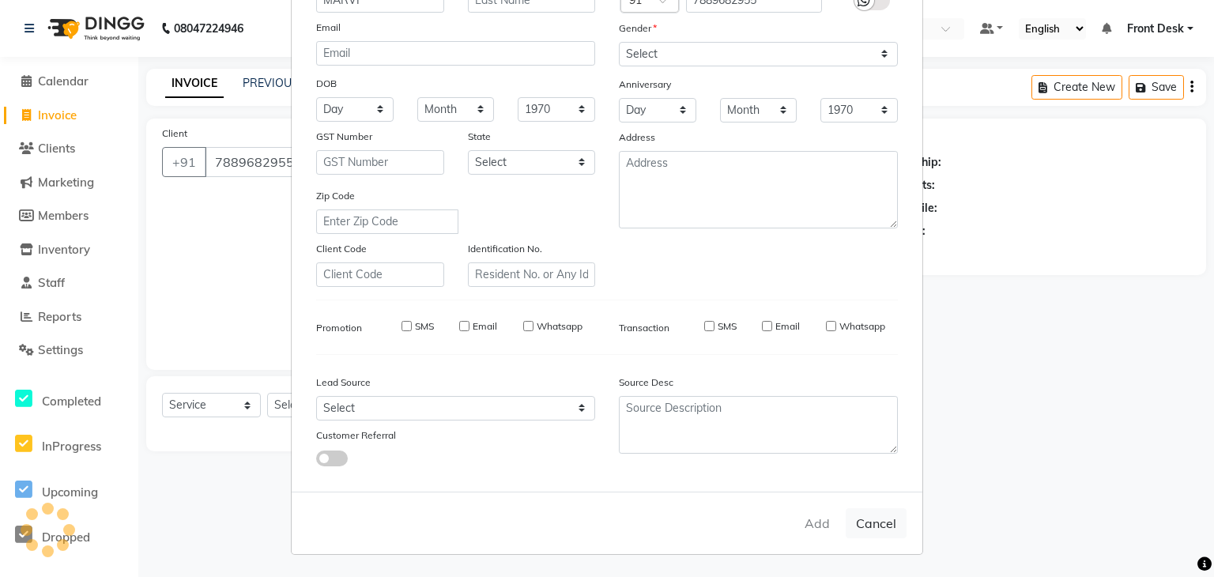
checkbox input "false"
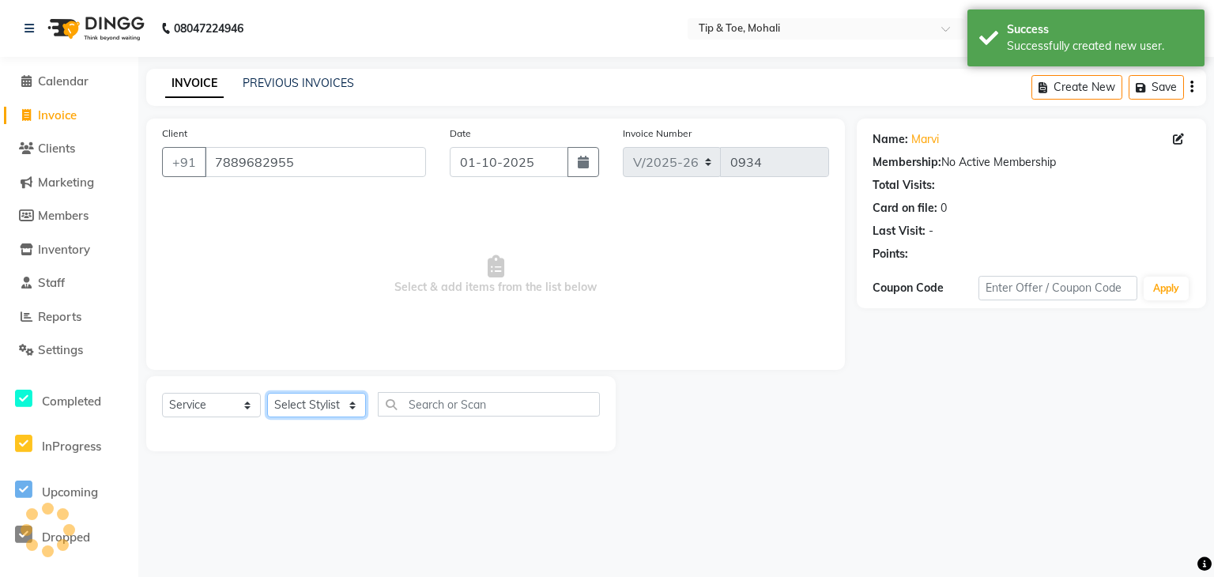
click at [300, 402] on select "Select Stylist Front Desk KAOTO KOMAL MAHOSO MONISH NICK RAJA RAJVEER SACHIN SAM" at bounding box center [316, 405] width 99 height 25
select select "83592"
click at [267, 394] on select "Select Stylist Front Desk KAOTO KOMAL MAHOSO MONISH NICK RAJA RAJVEER SACHIN SAM" at bounding box center [316, 405] width 99 height 25
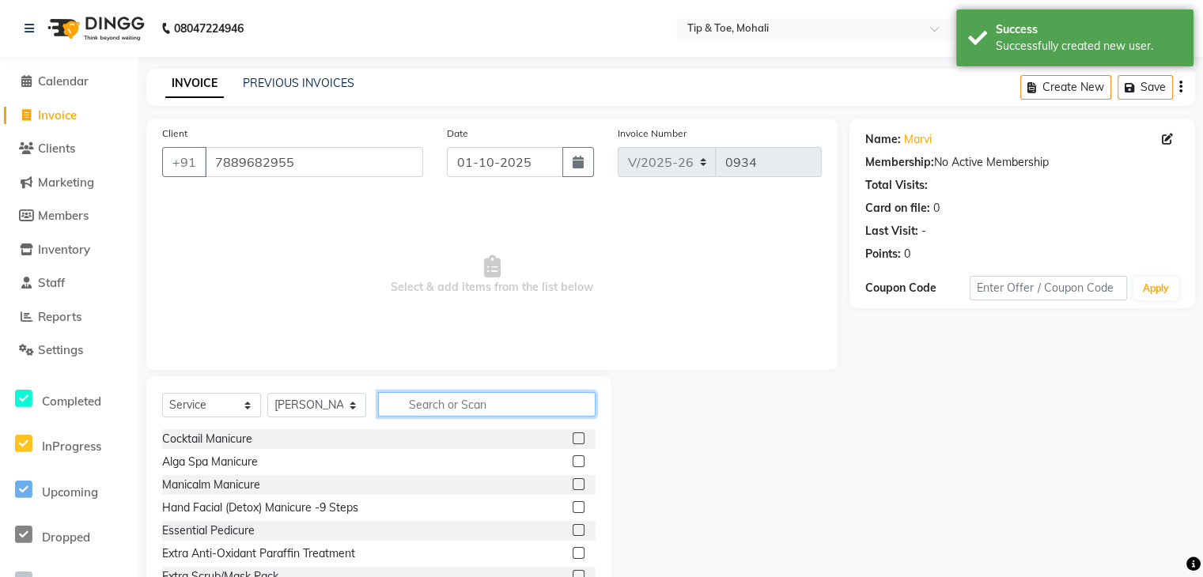
click at [447, 400] on input "text" at bounding box center [486, 404] width 217 height 25
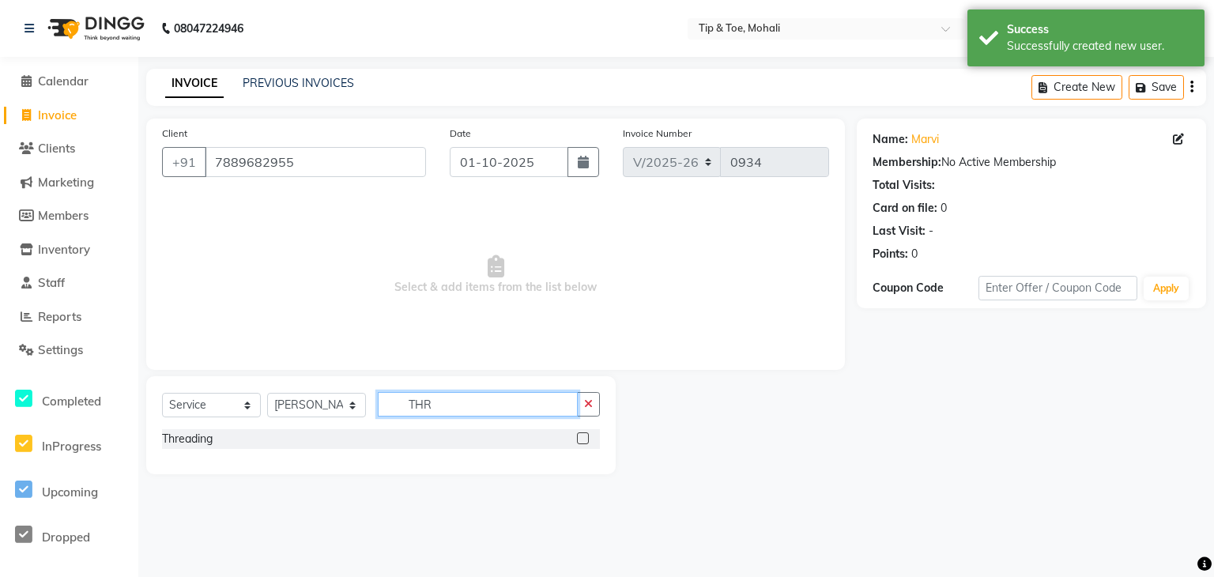
type input "THR"
click at [183, 431] on div "Threading" at bounding box center [187, 439] width 51 height 17
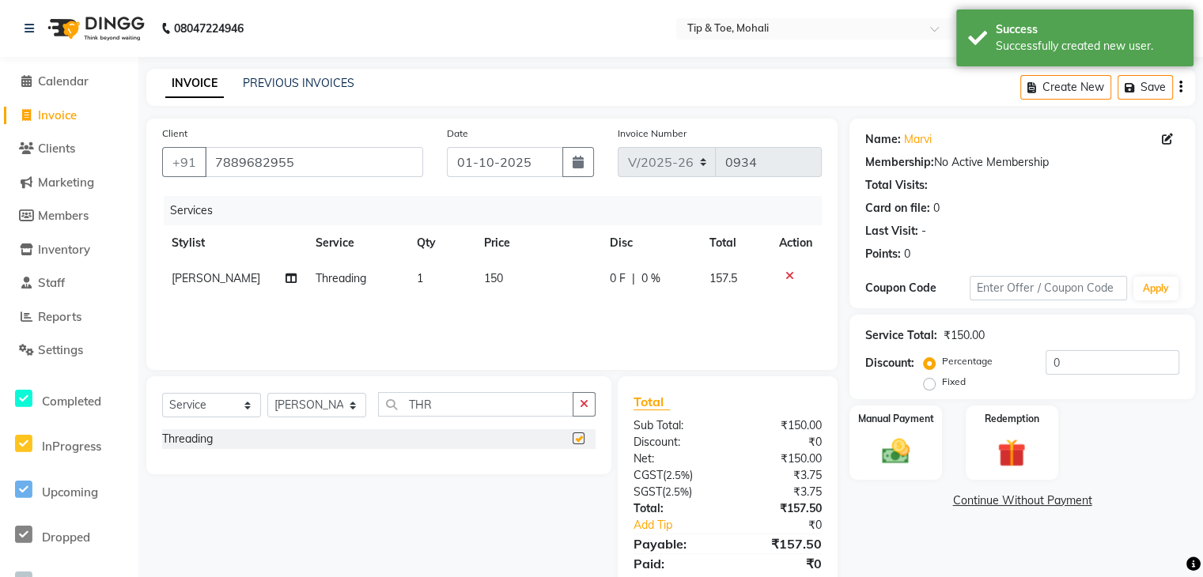
checkbox input "false"
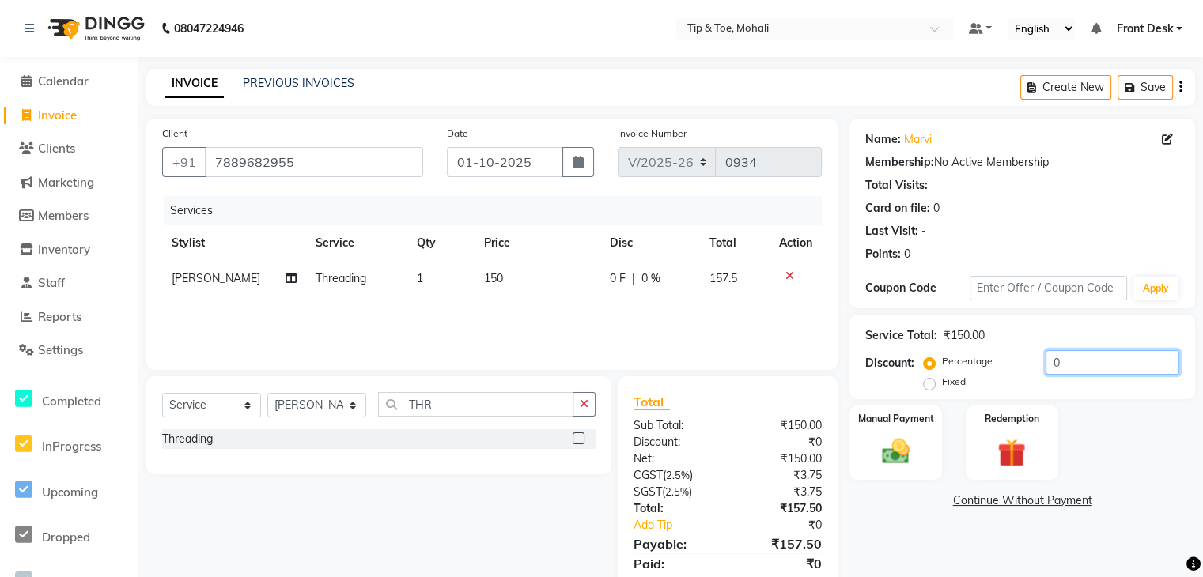
click at [1082, 364] on input "0" at bounding box center [1112, 362] width 134 height 25
type input "4.76"
click at [903, 455] on img at bounding box center [894, 451] width 47 height 33
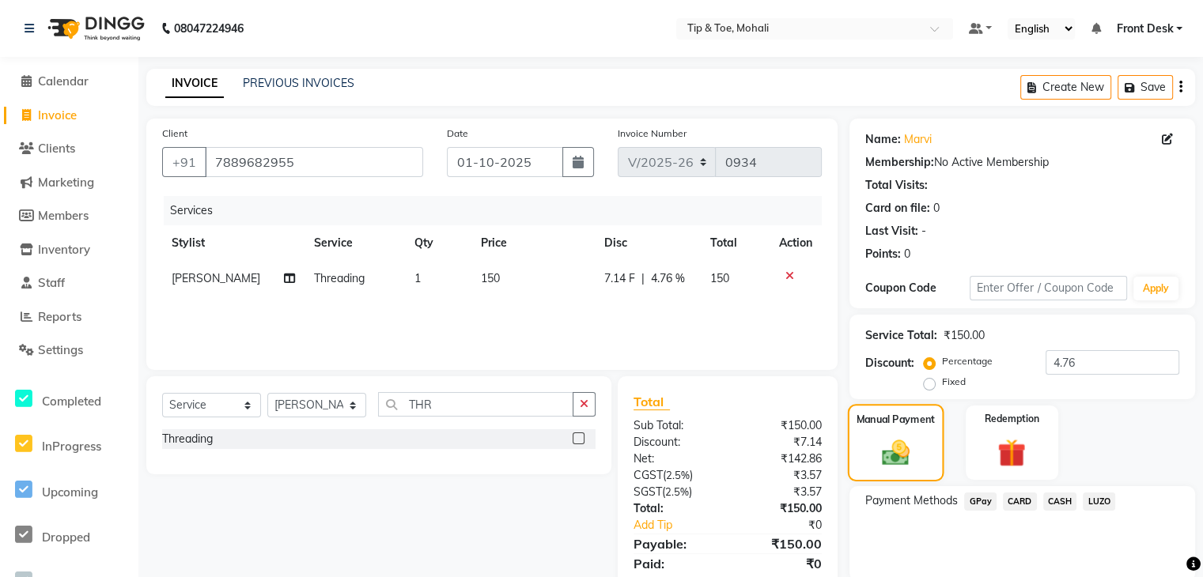
scroll to position [60, 0]
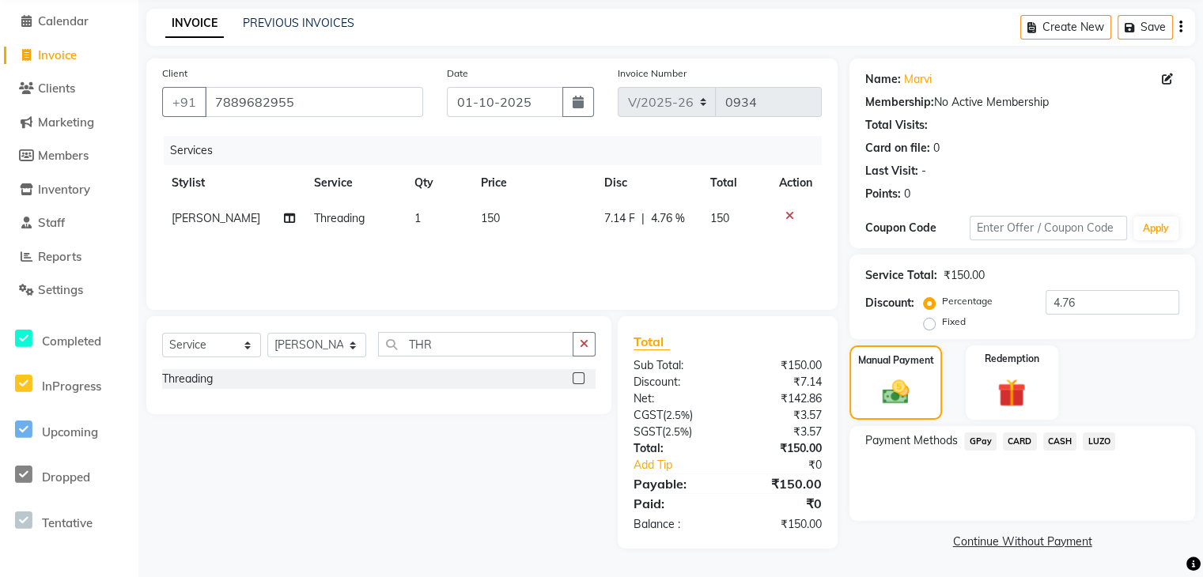
click at [979, 440] on span "GPay" at bounding box center [980, 441] width 32 height 18
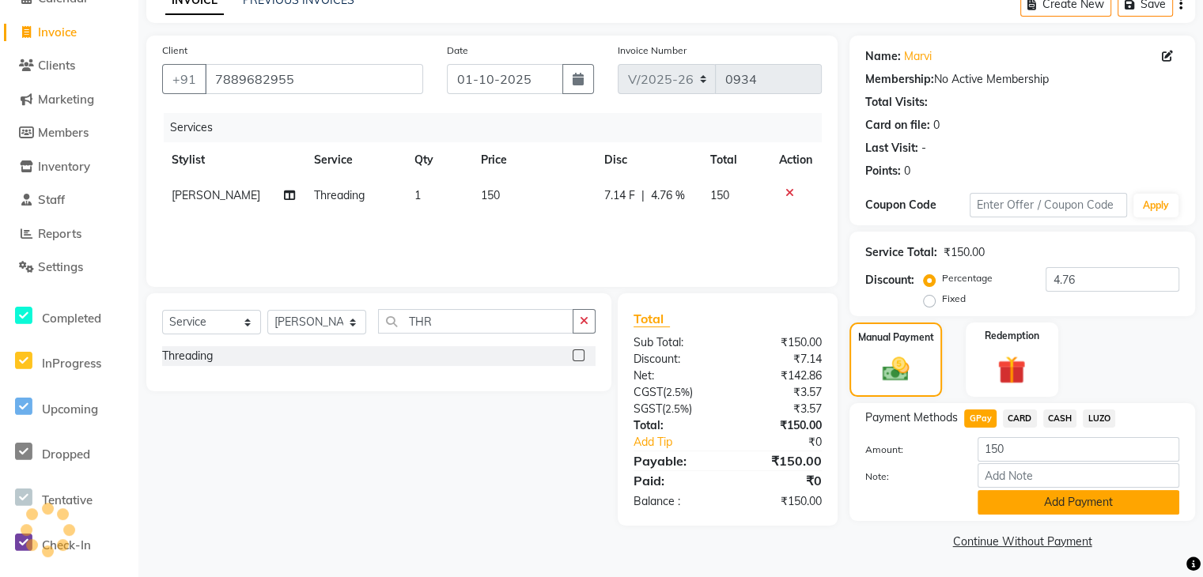
click at [1055, 493] on button "Add Payment" at bounding box center [1078, 502] width 202 height 25
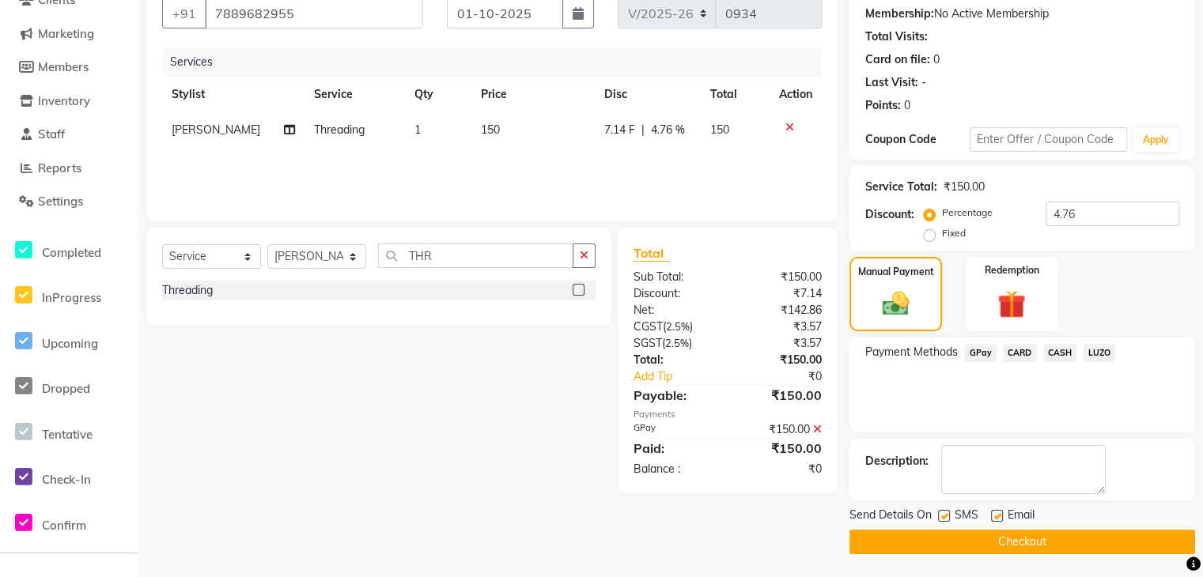
click at [1037, 544] on button "Checkout" at bounding box center [1021, 542] width 345 height 25
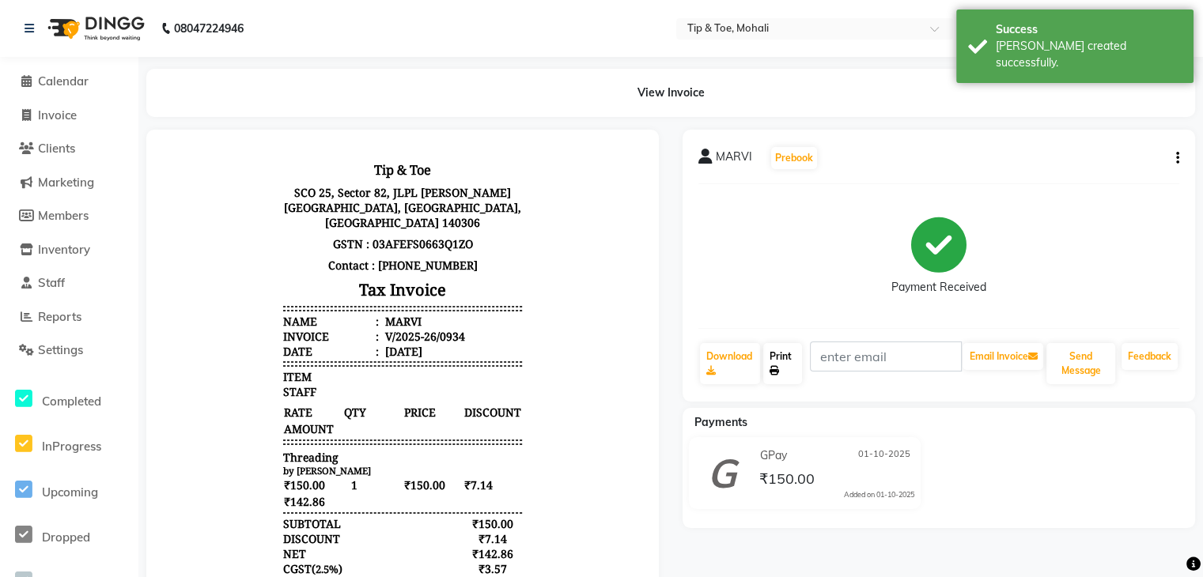
click at [791, 359] on link "Print" at bounding box center [782, 363] width 39 height 41
